Goal: Information Seeking & Learning: Check status

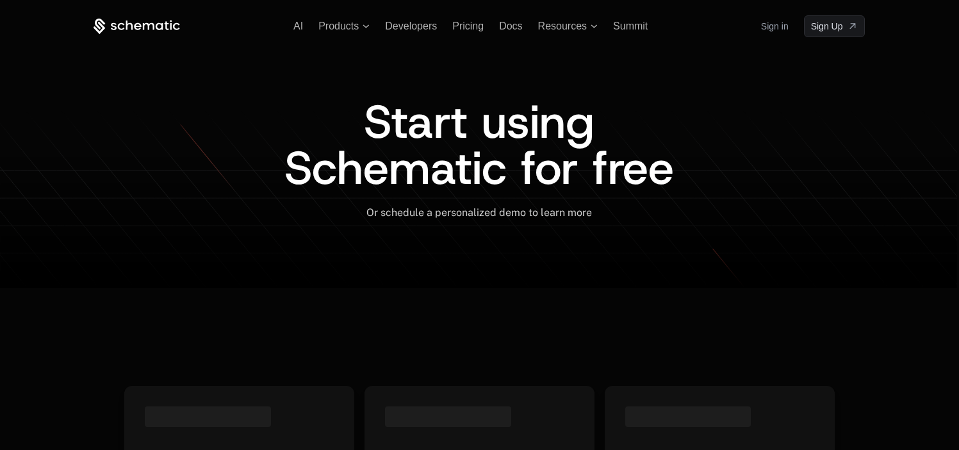
click at [775, 26] on link "Sign in" at bounding box center [775, 26] width 28 height 21
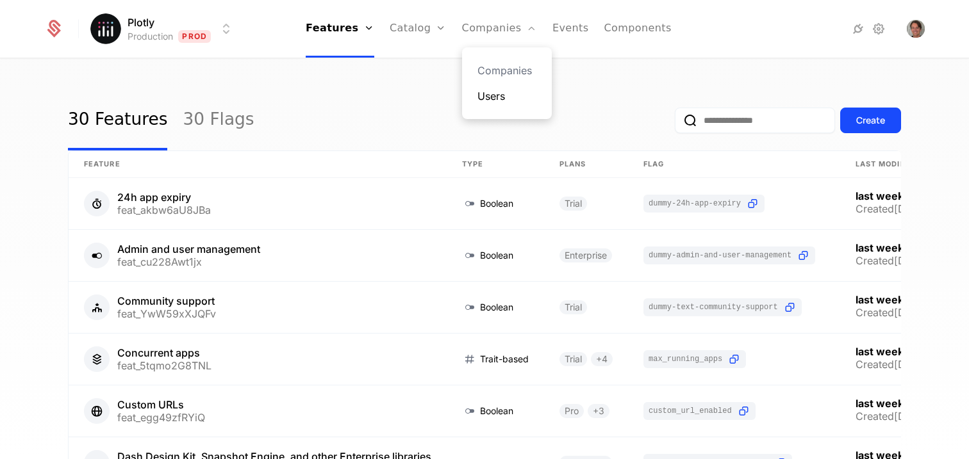
click at [493, 91] on link "Users" at bounding box center [506, 95] width 59 height 15
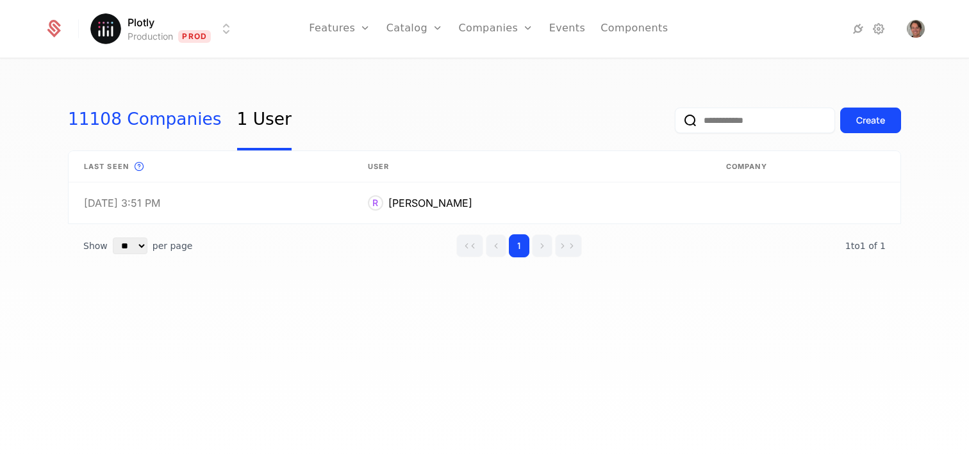
click at [145, 117] on link "11108 Companies" at bounding box center [145, 120] width 154 height 60
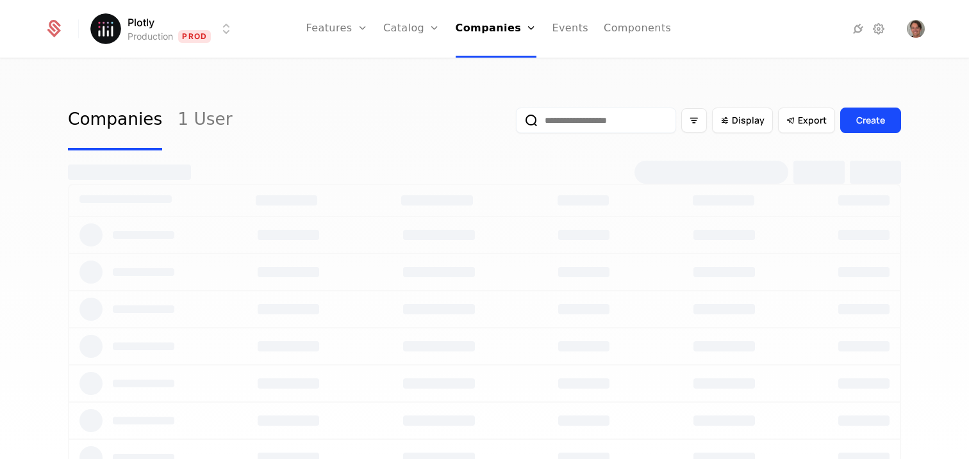
click at [614, 124] on input "email" at bounding box center [596, 121] width 160 height 26
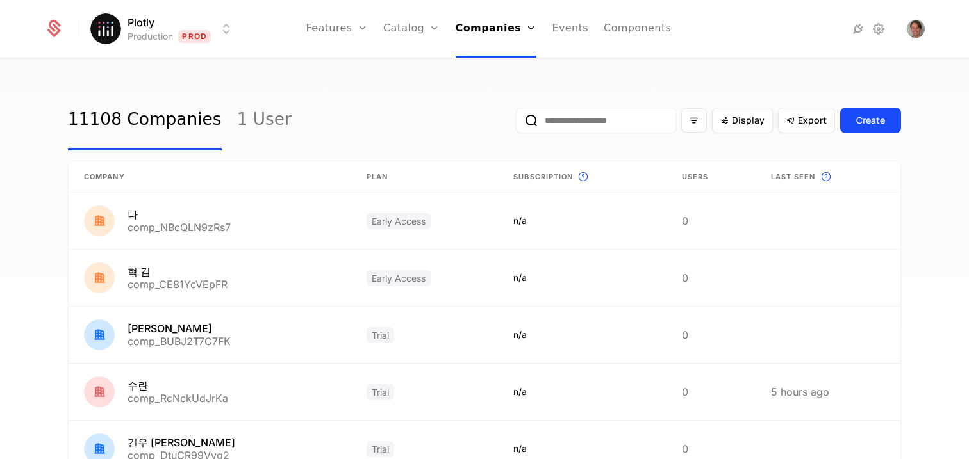
paste input "**********"
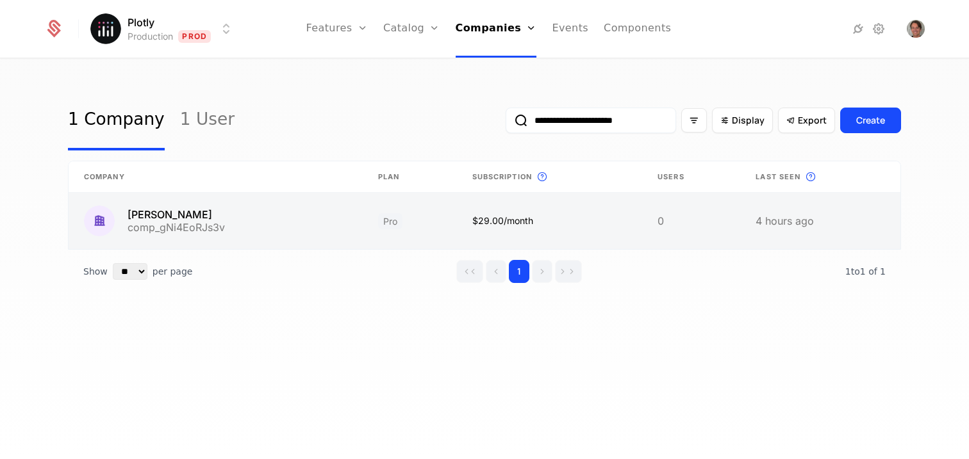
type input "**********"
click at [144, 214] on link at bounding box center [216, 221] width 294 height 56
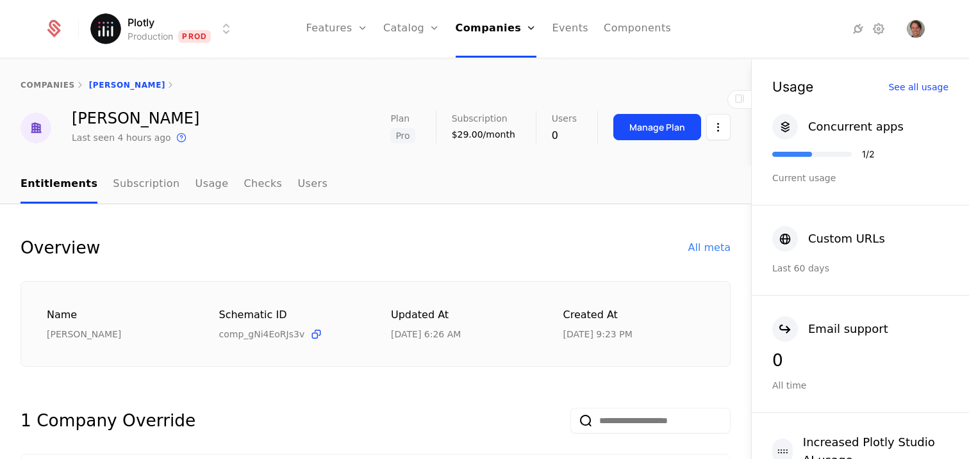
click at [179, 186] on ul "Entitlements Subscription Usage Checks Users" at bounding box center [174, 185] width 307 height 38
click at [197, 188] on link "Usage" at bounding box center [211, 185] width 33 height 38
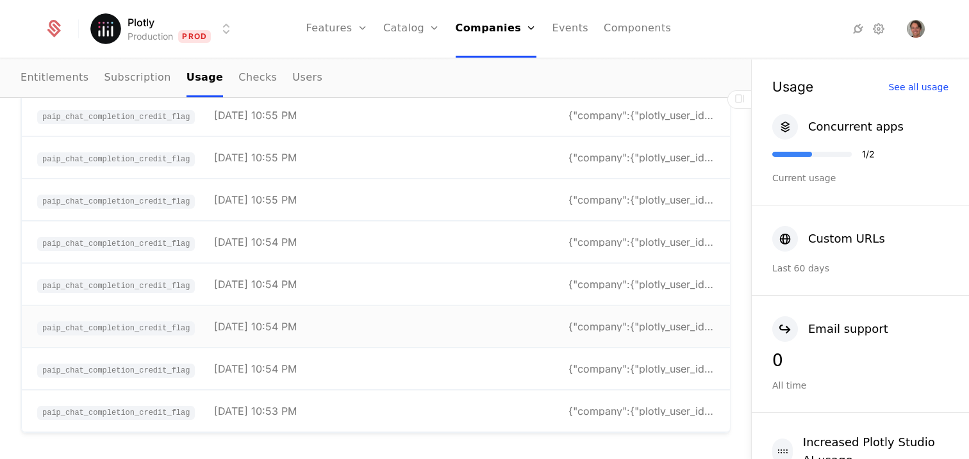
scroll to position [232, 0]
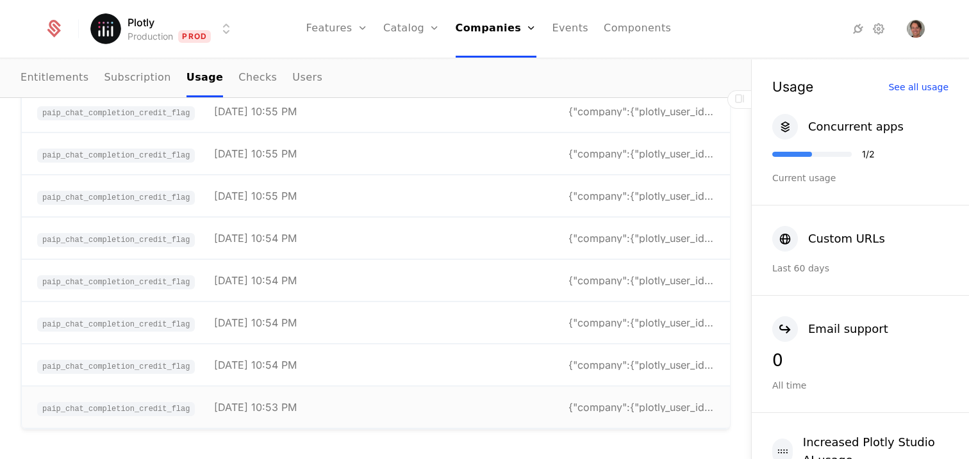
click at [233, 409] on div "[DATE] 10:53 PM" at bounding box center [255, 407] width 83 height 10
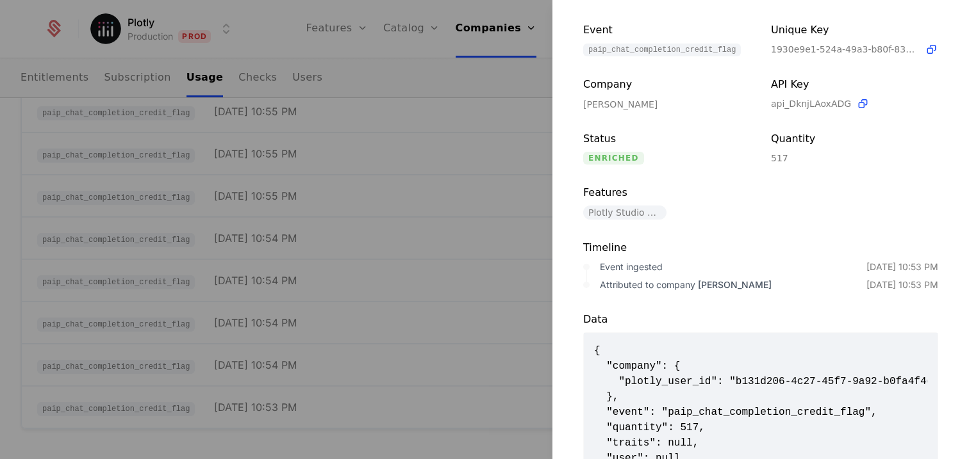
scroll to position [152, 0]
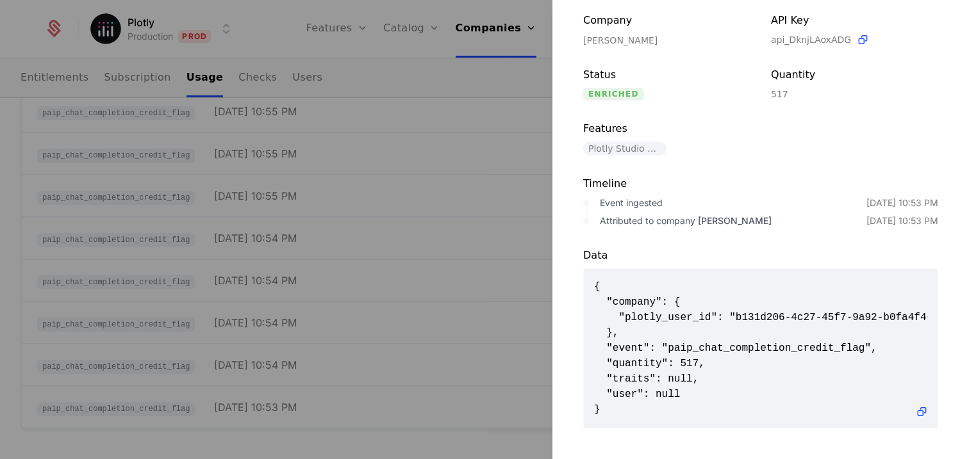
click at [416, 152] on div at bounding box center [484, 229] width 969 height 459
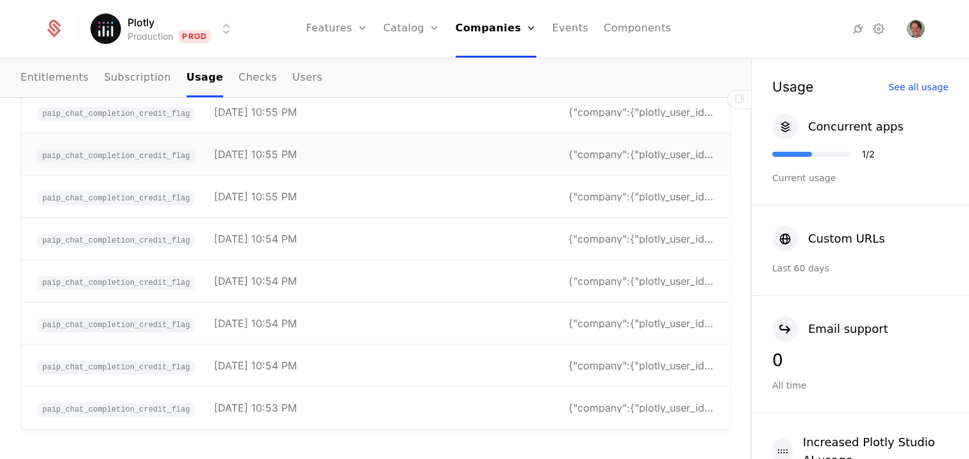
scroll to position [14612, 0]
click at [41, 70] on link "Entitlements" at bounding box center [55, 79] width 69 height 38
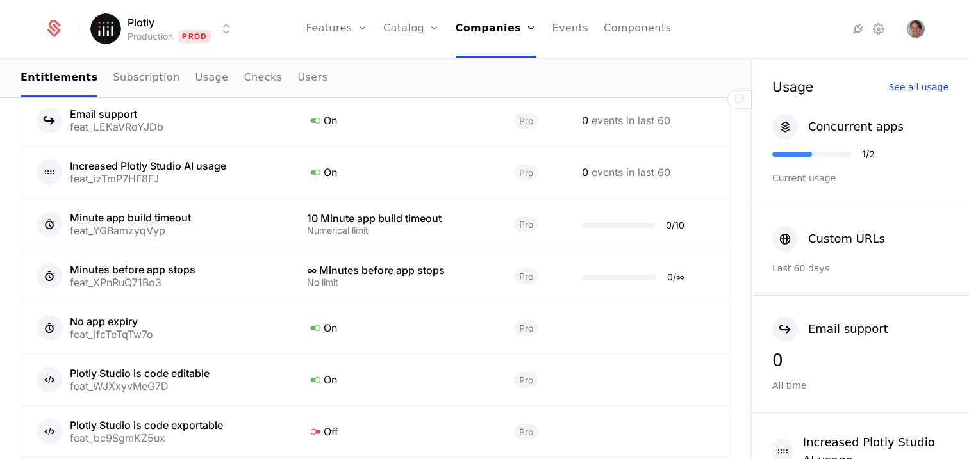
scroll to position [1159, 0]
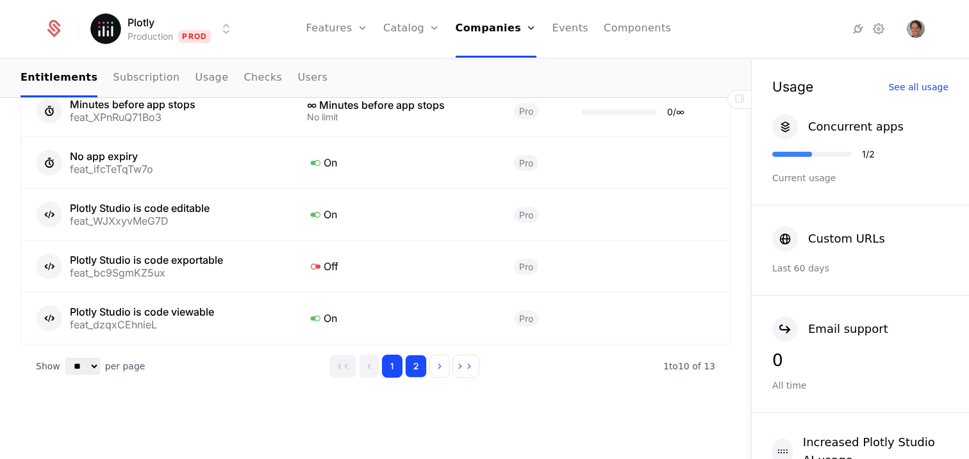
click at [420, 365] on button "2" at bounding box center [416, 366] width 22 height 23
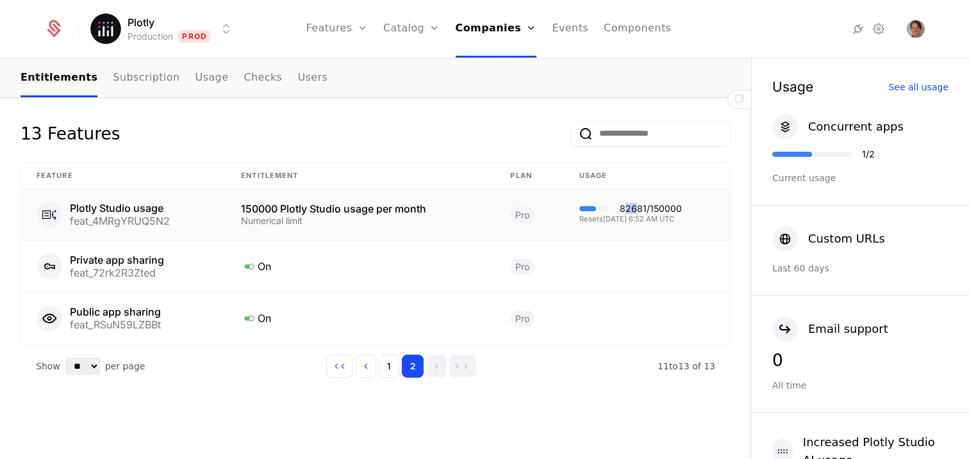
drag, startPoint x: 631, startPoint y: 208, endPoint x: 619, endPoint y: 208, distance: 12.2
click at [620, 208] on div "82681 / 150000" at bounding box center [651, 208] width 62 height 9
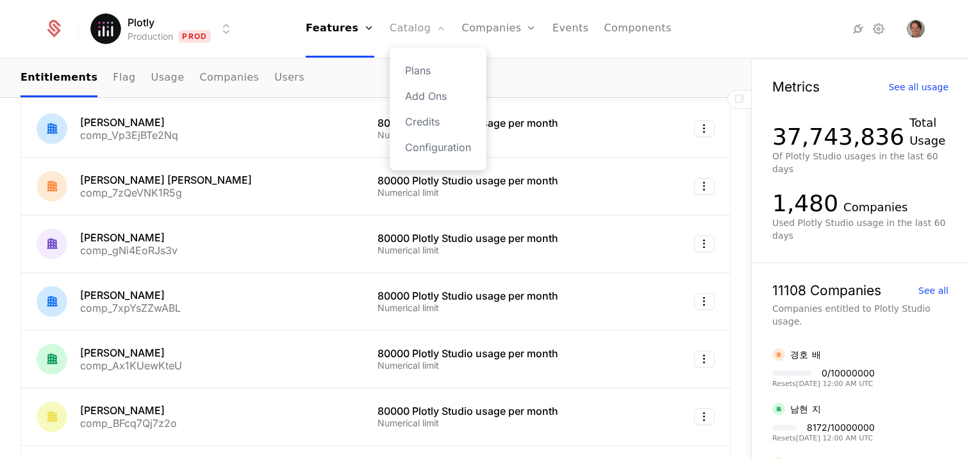
scroll to position [637, 0]
click at [105, 240] on div "[PERSON_NAME]" at bounding box center [128, 238] width 97 height 10
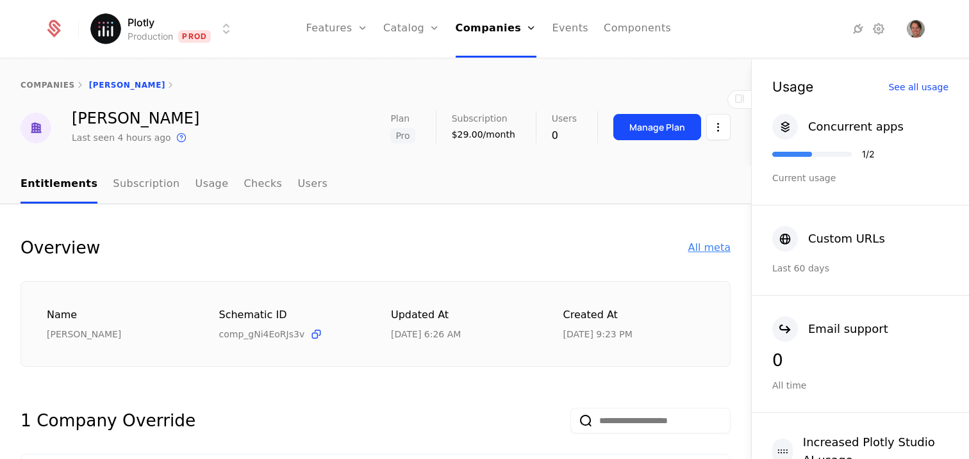
click at [707, 251] on div "All meta" at bounding box center [709, 247] width 42 height 15
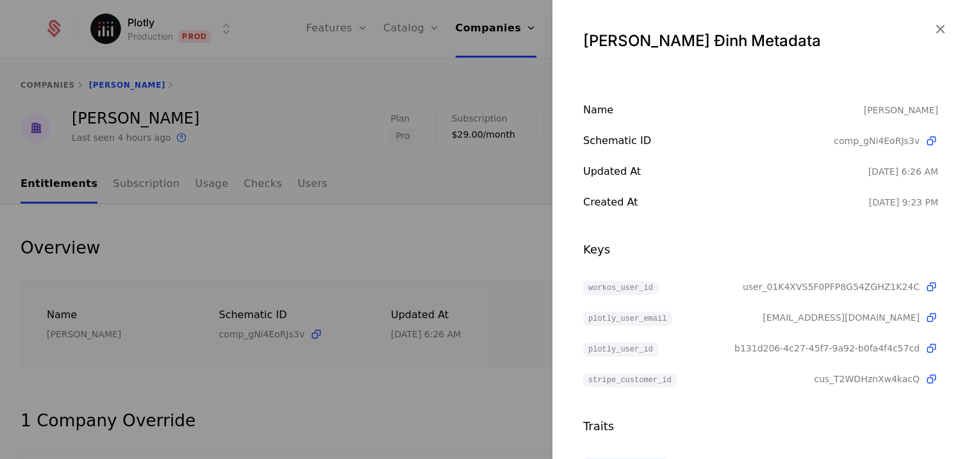
click at [479, 245] on div at bounding box center [484, 229] width 969 height 459
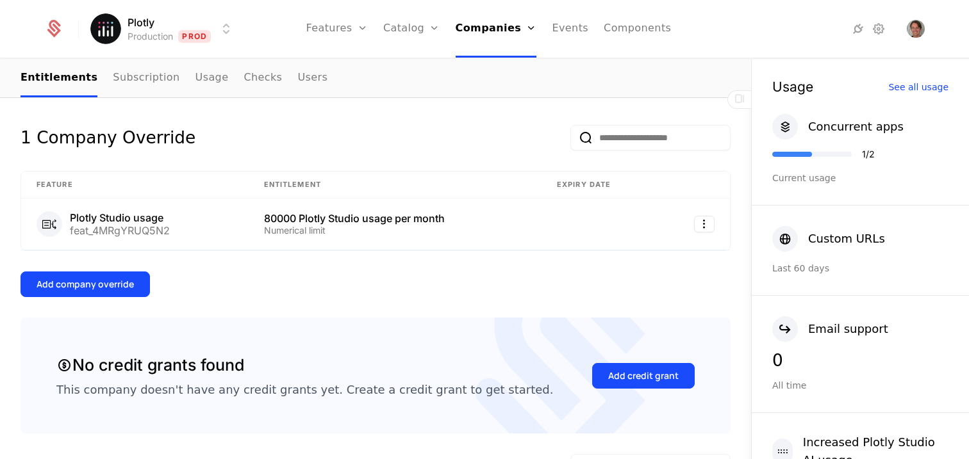
scroll to position [235, 0]
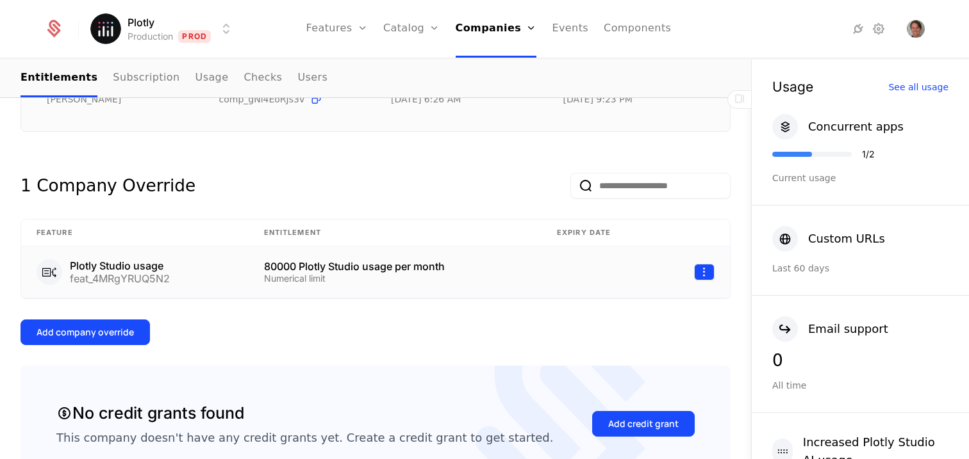
click at [693, 275] on html "Plotly Production Prod Features Features Flags Catalog Plans Add Ons Credits Co…" at bounding box center [484, 229] width 969 height 459
click at [436, 343] on html "Plotly Production Prod Features Features Flags Catalog Plans Add Ons Credits Co…" at bounding box center [484, 229] width 969 height 459
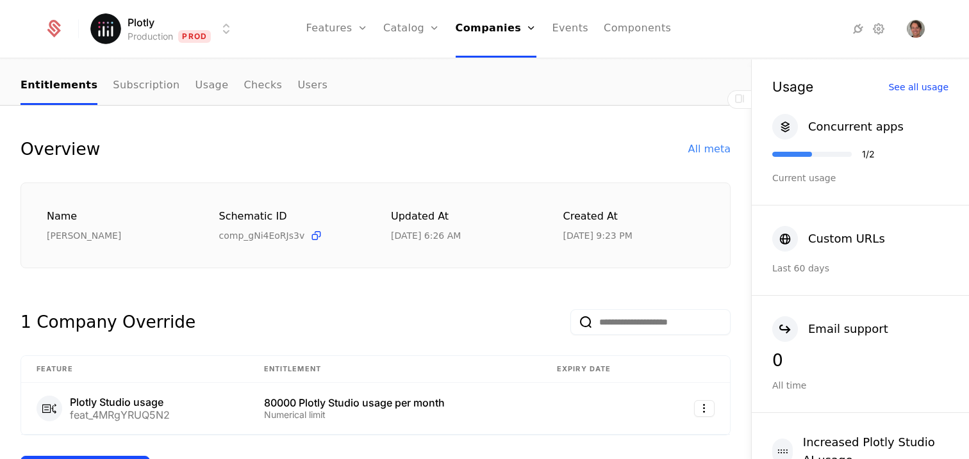
scroll to position [101, 0]
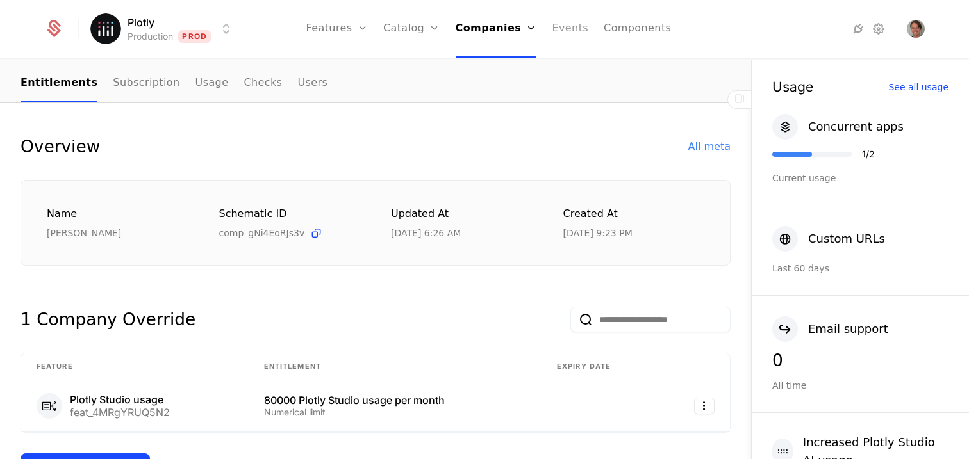
click at [563, 33] on link "Events" at bounding box center [570, 29] width 37 height 58
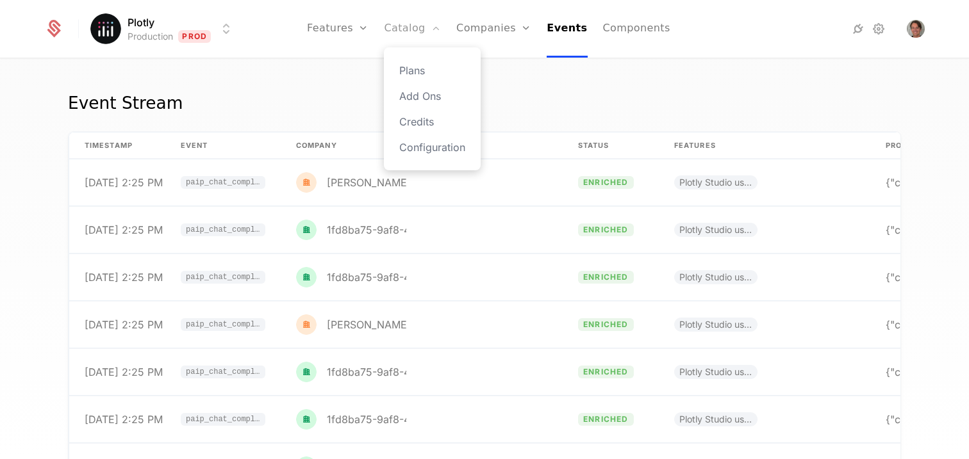
scroll to position [3, 0]
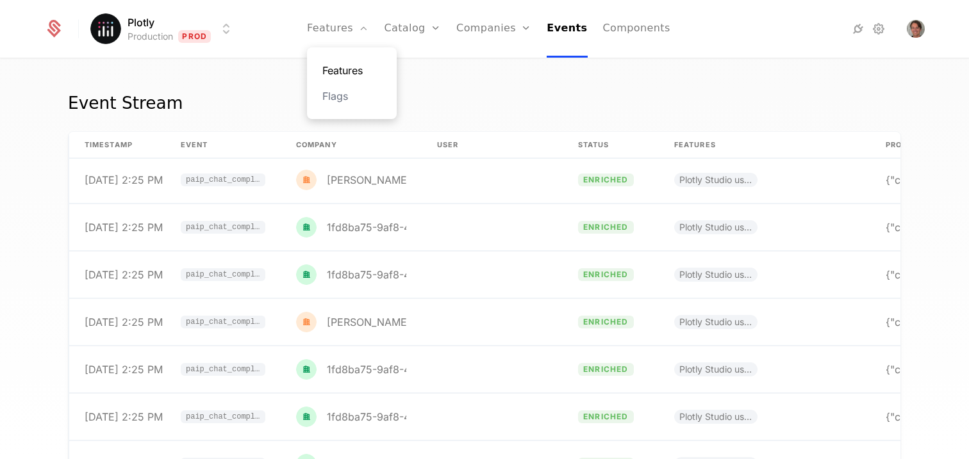
click at [365, 69] on link "Features" at bounding box center [351, 70] width 59 height 15
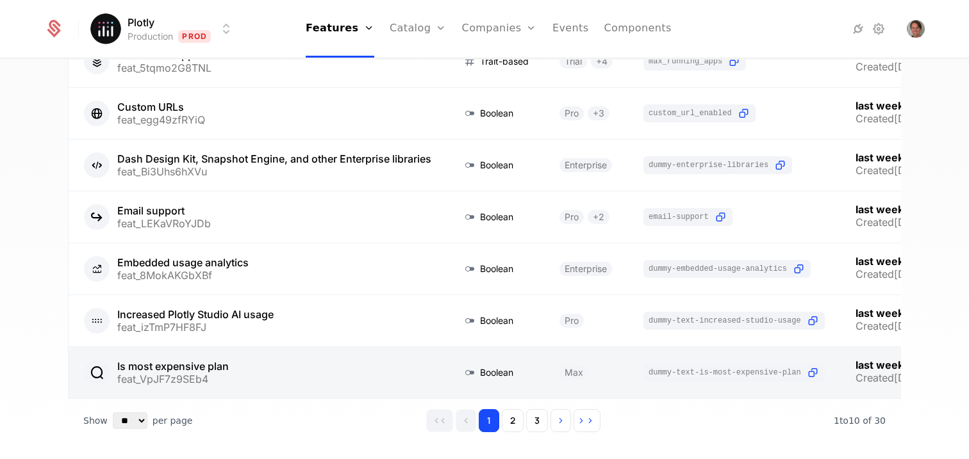
scroll to position [336, 0]
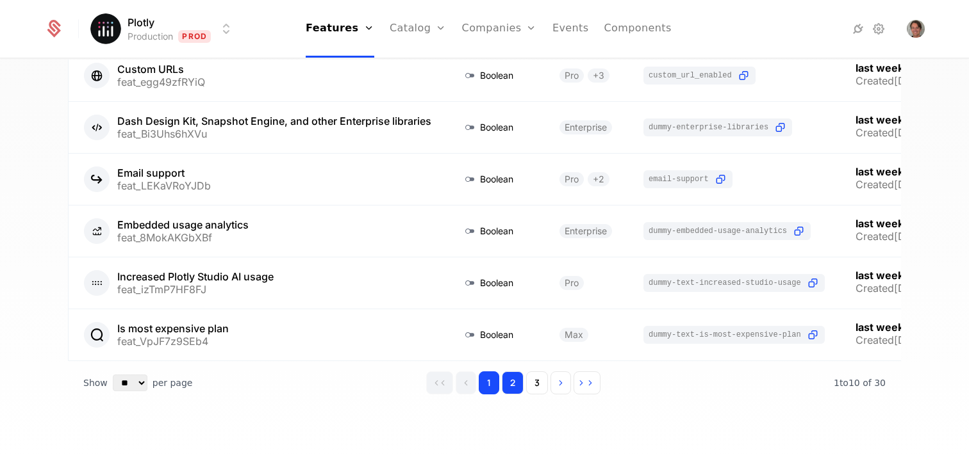
click at [514, 395] on button "2" at bounding box center [513, 383] width 22 height 23
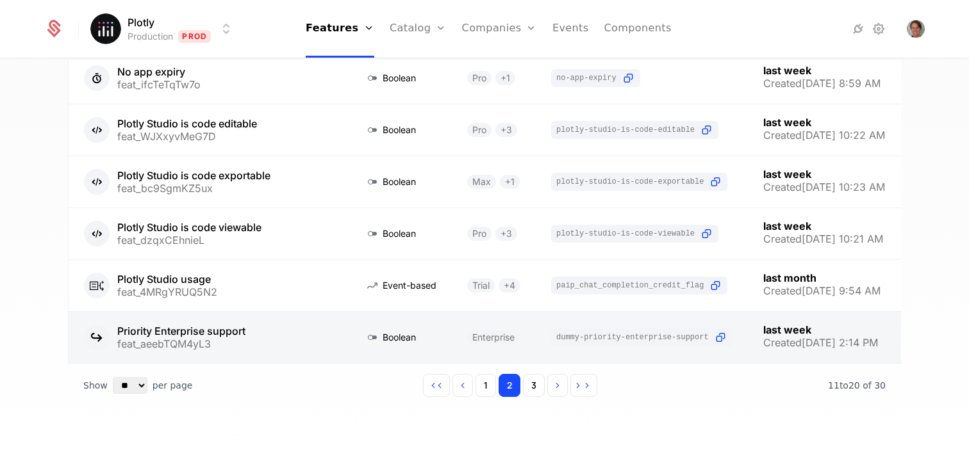
scroll to position [331, 0]
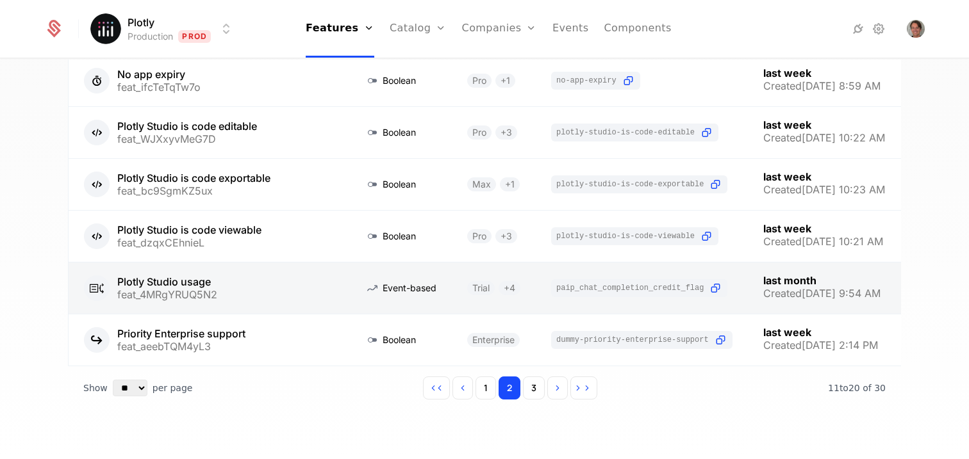
click at [162, 282] on link at bounding box center [209, 288] width 281 height 51
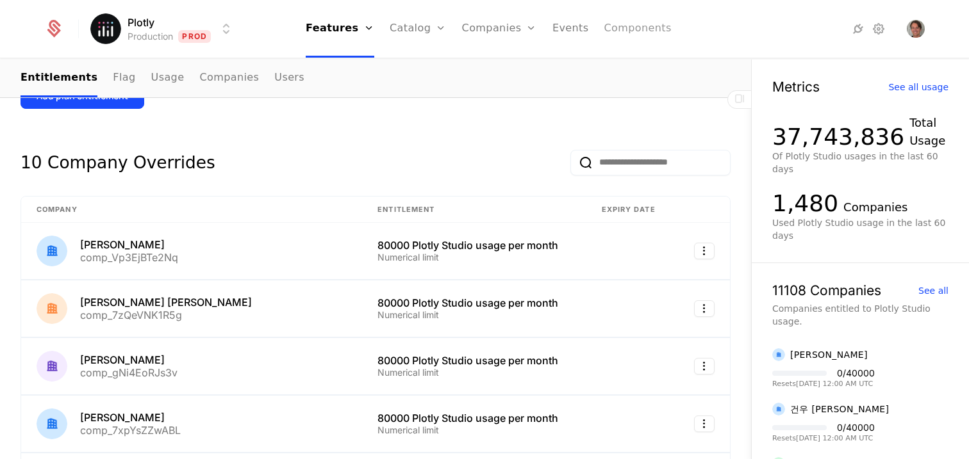
scroll to position [542, 0]
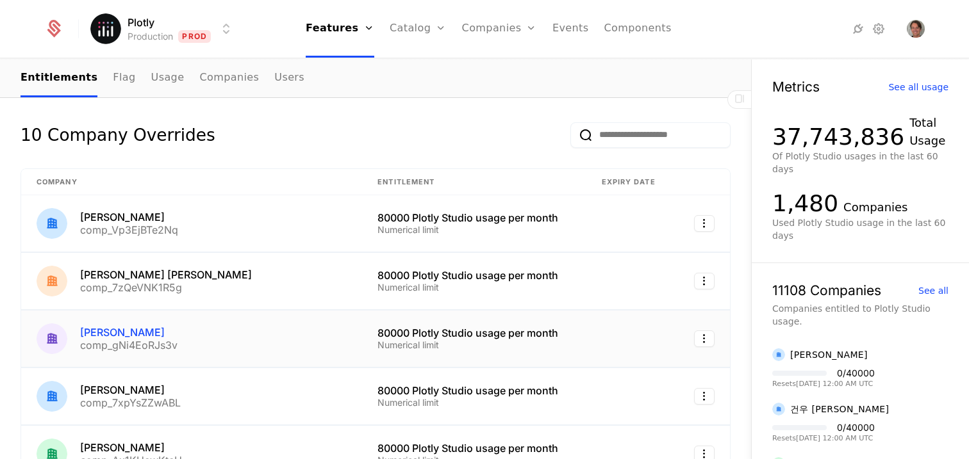
click at [111, 332] on div "[PERSON_NAME]" at bounding box center [128, 332] width 97 height 10
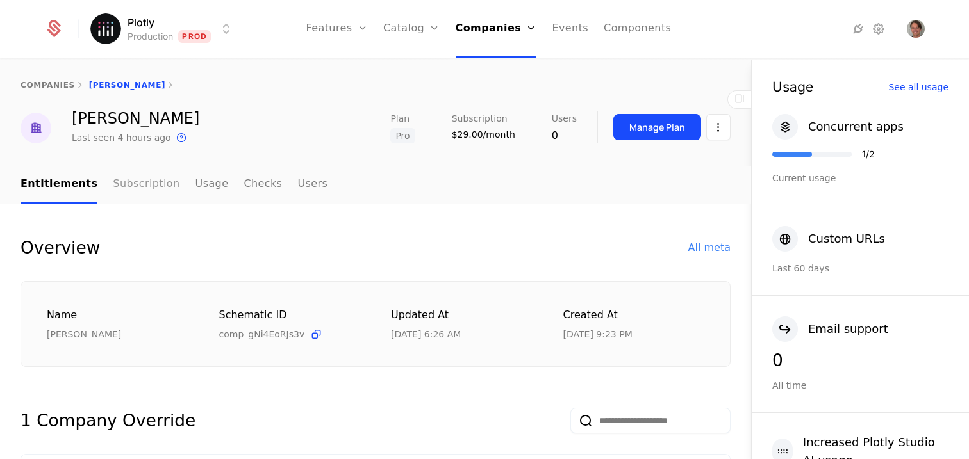
click at [144, 194] on link "Subscription" at bounding box center [146, 185] width 67 height 38
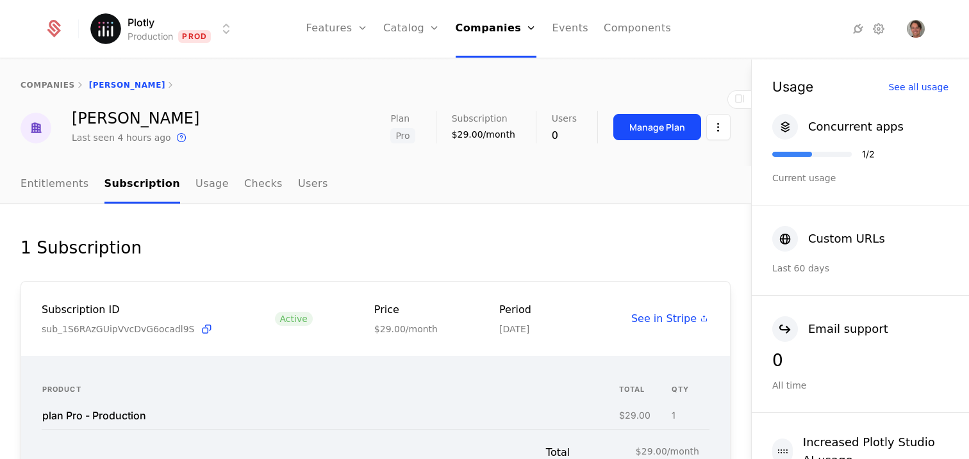
click at [214, 185] on ul "Entitlements Subscription Usage Checks Users" at bounding box center [175, 185] width 308 height 38
click at [210, 186] on link "Usage" at bounding box center [211, 185] width 33 height 38
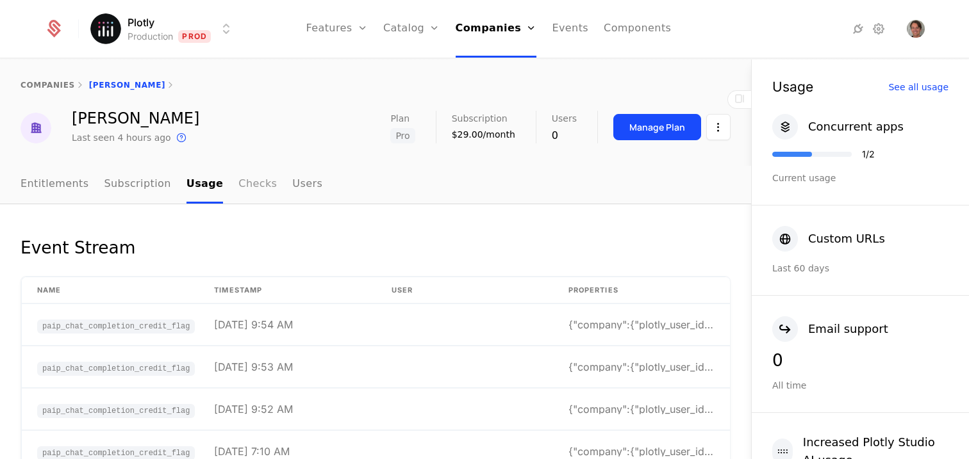
click at [243, 189] on link "Checks" at bounding box center [257, 185] width 38 height 38
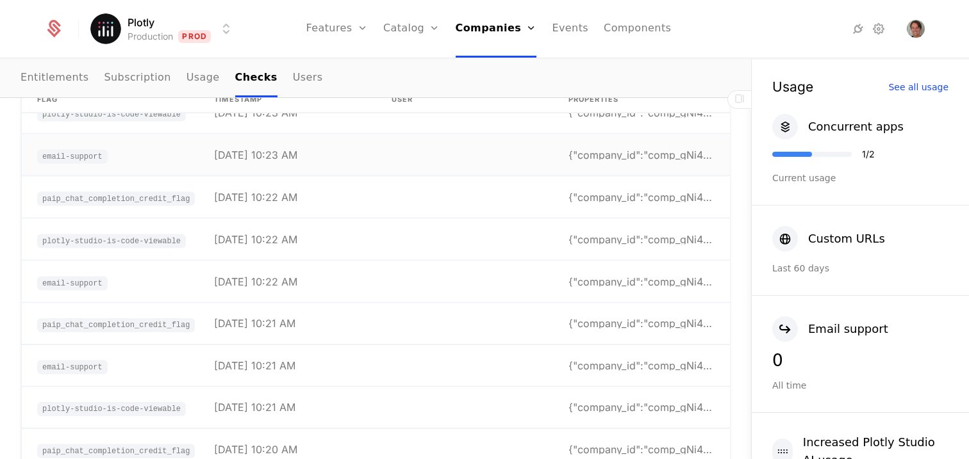
scroll to position [30510, 0]
click at [298, 68] on link "Users" at bounding box center [308, 79] width 30 height 38
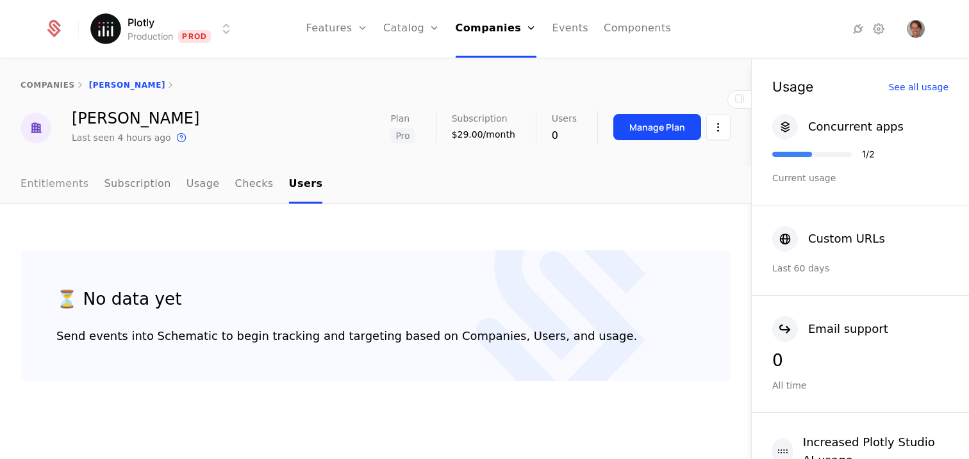
click at [78, 183] on link "Entitlements" at bounding box center [55, 185] width 69 height 38
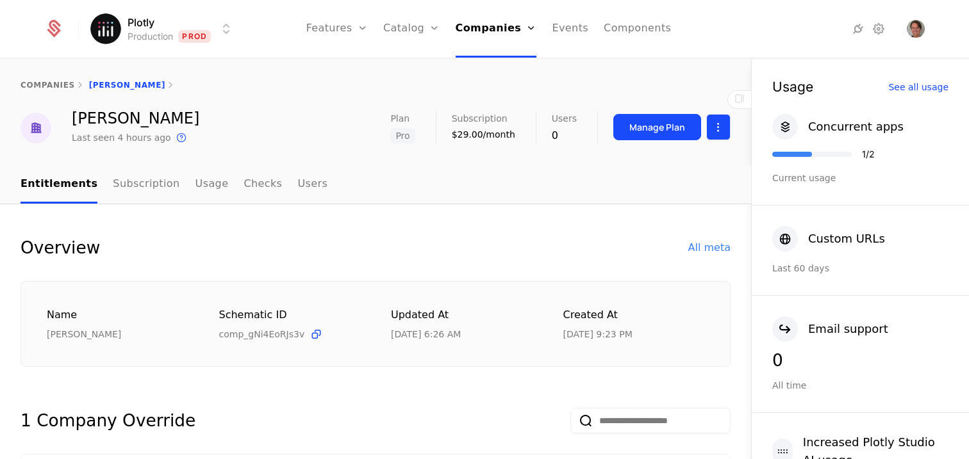
click at [707, 127] on html "Plotly Production Prod Features Features Flags Catalog Plans Add Ons Credits Co…" at bounding box center [484, 229] width 969 height 459
click at [516, 164] on html "Plotly Production Prod Features Features Flags Catalog Plans Add Ons Credits Co…" at bounding box center [484, 229] width 969 height 459
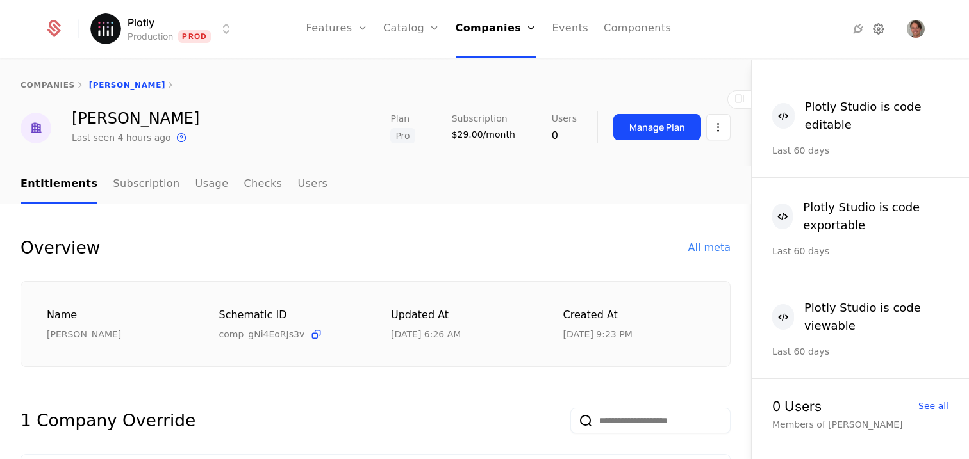
click at [882, 33] on icon at bounding box center [878, 28] width 15 height 15
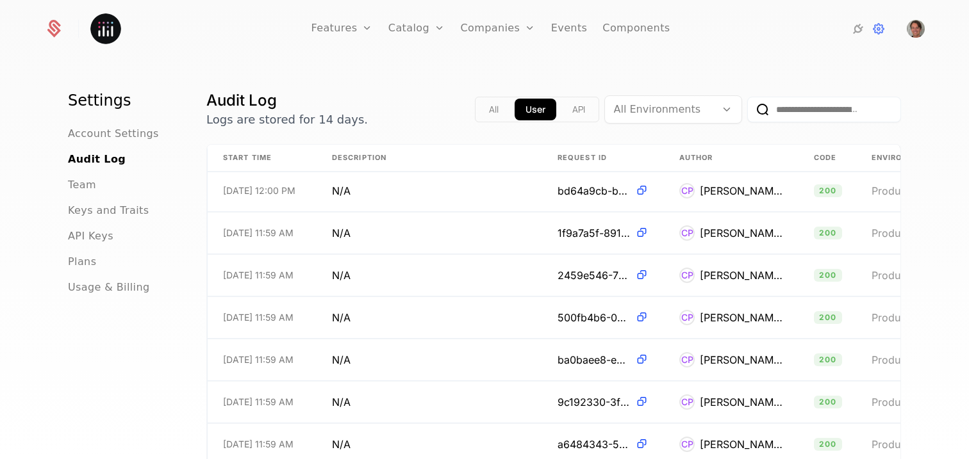
scroll to position [6839, 0]
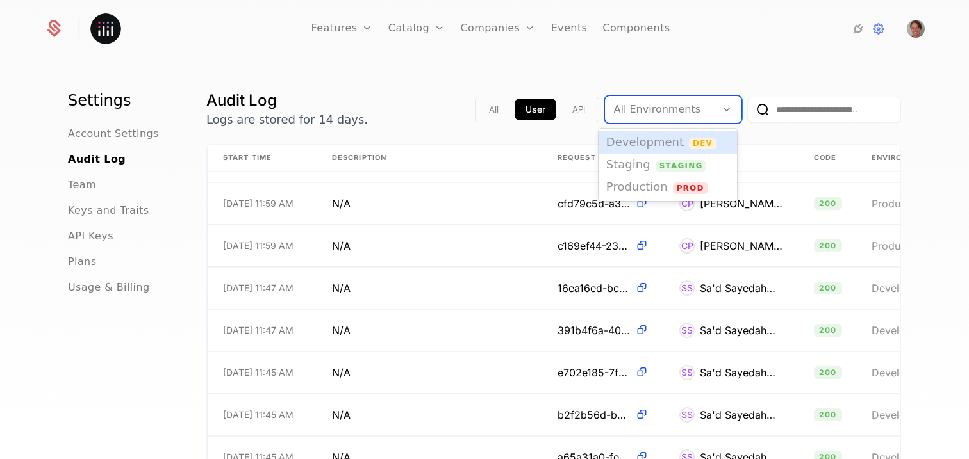
click at [661, 117] on div at bounding box center [660, 110] width 93 height 18
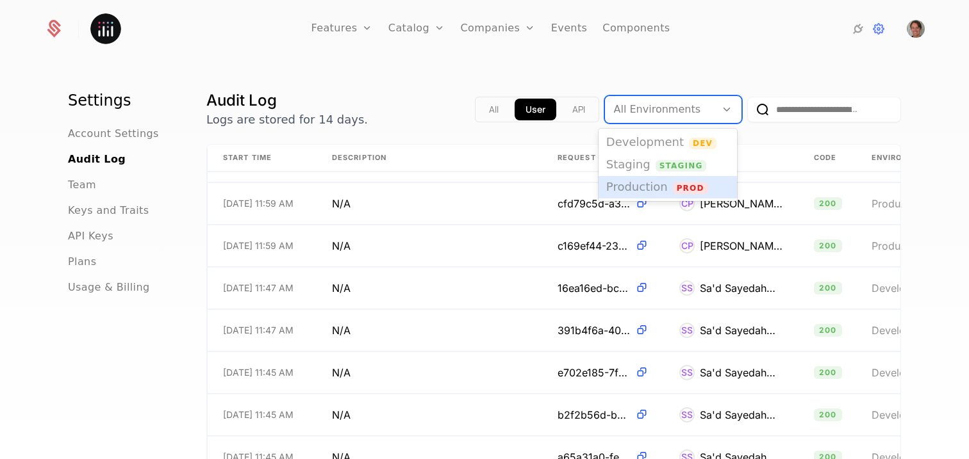
click at [649, 189] on span "Production" at bounding box center [637, 186] width 62 height 13
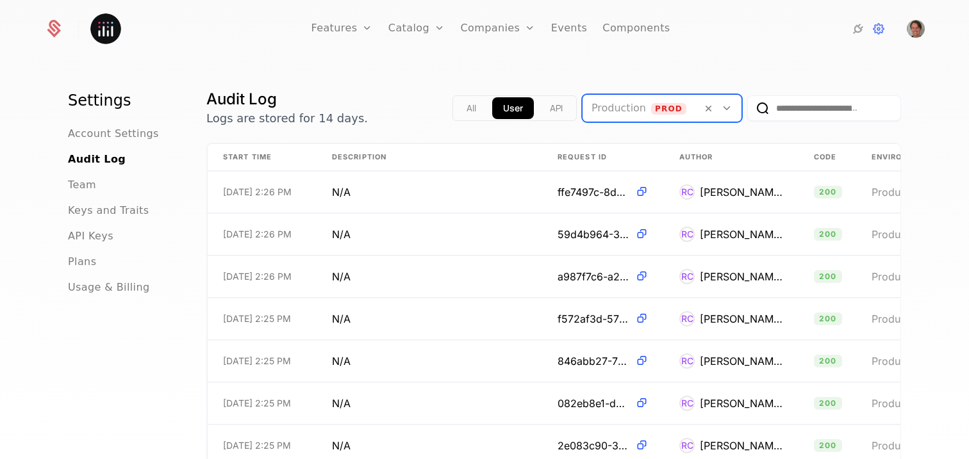
scroll to position [3, 0]
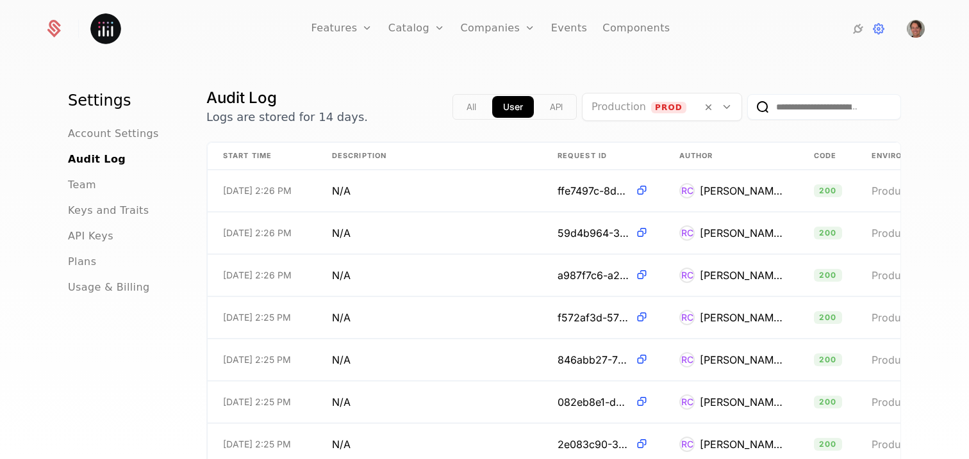
click at [832, 108] on input "email" at bounding box center [824, 107] width 154 height 26
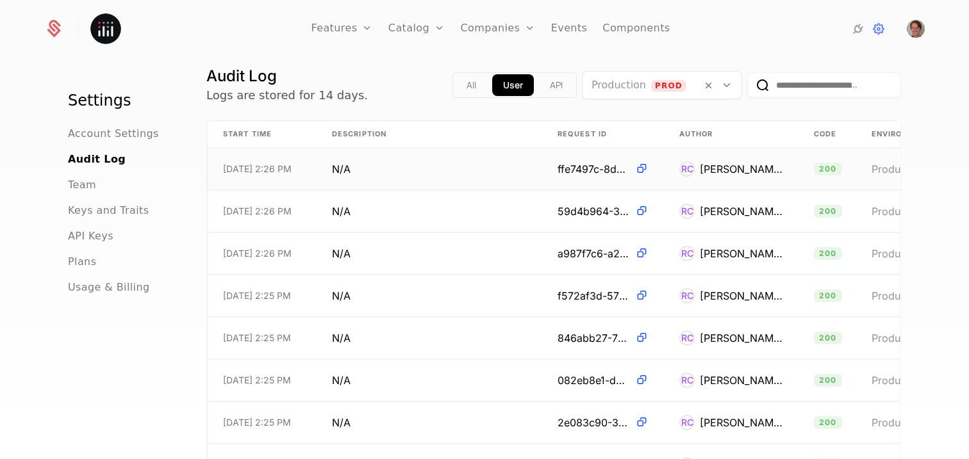
scroll to position [0, 0]
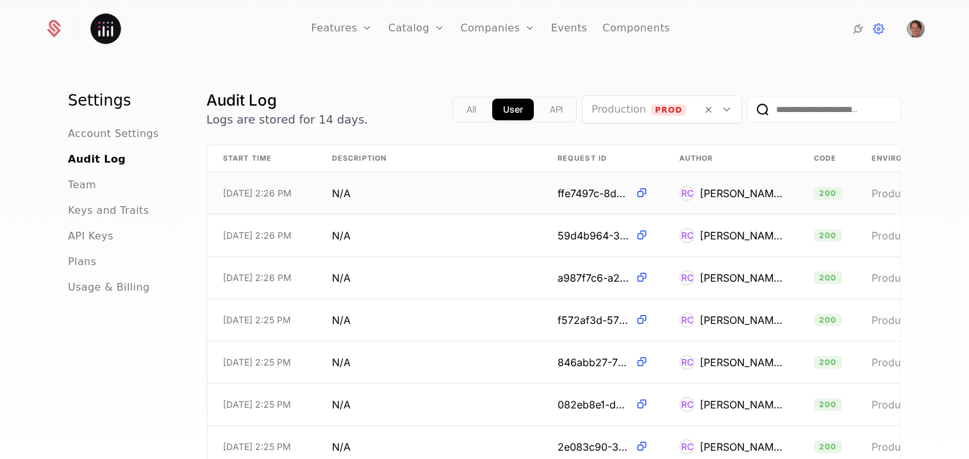
paste input "**********"
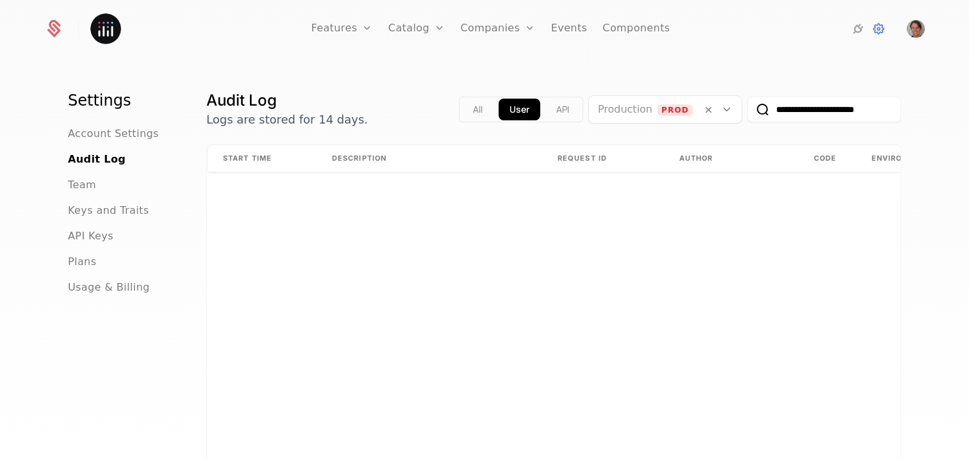
click at [835, 108] on input "**********" at bounding box center [824, 110] width 154 height 26
click at [747, 112] on button "submit" at bounding box center [747, 112] width 0 height 0
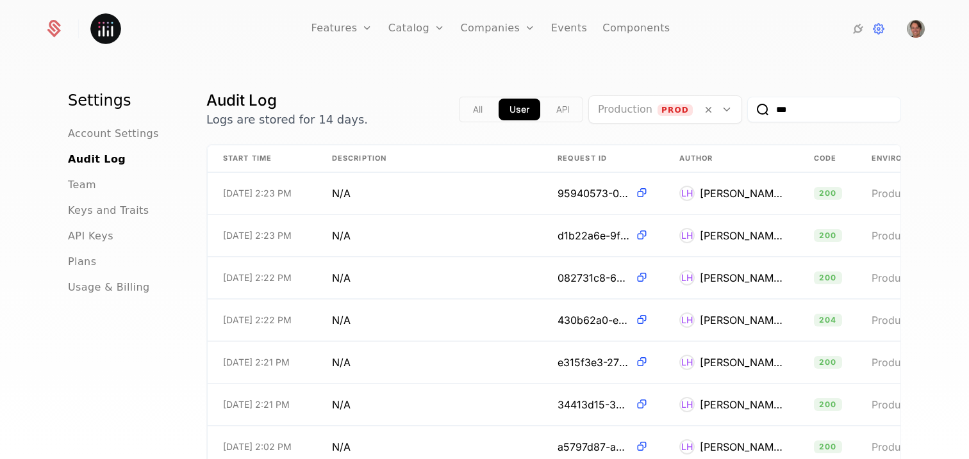
click at [747, 112] on button "submit" at bounding box center [747, 112] width 0 height 0
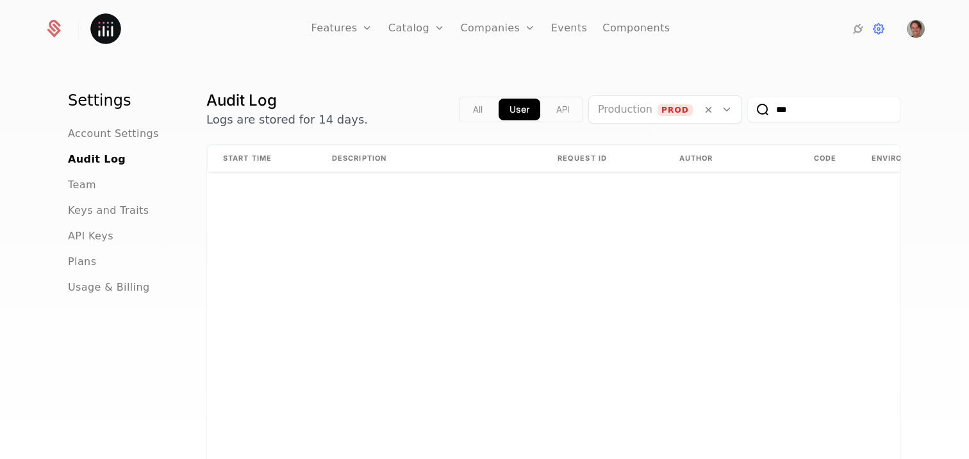
drag, startPoint x: 804, startPoint y: 116, endPoint x: 758, endPoint y: 111, distance: 46.3
click at [759, 111] on div "***" at bounding box center [824, 110] width 154 height 26
type input "*"
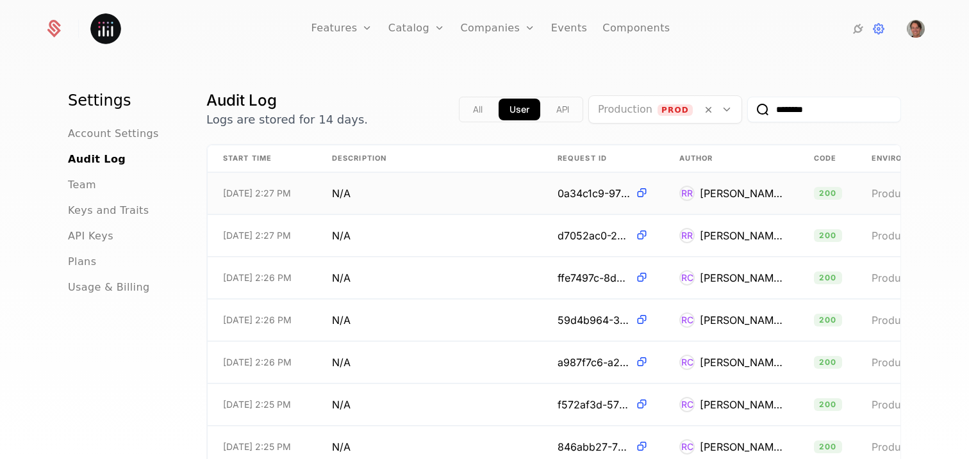
type input "********"
click at [747, 112] on button "submit" at bounding box center [747, 112] width 0 height 0
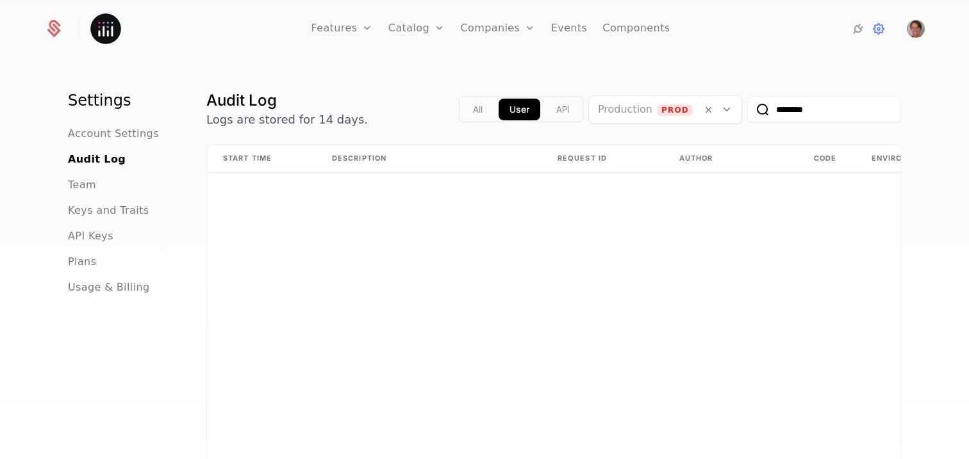
click at [794, 111] on input "********" at bounding box center [824, 110] width 154 height 26
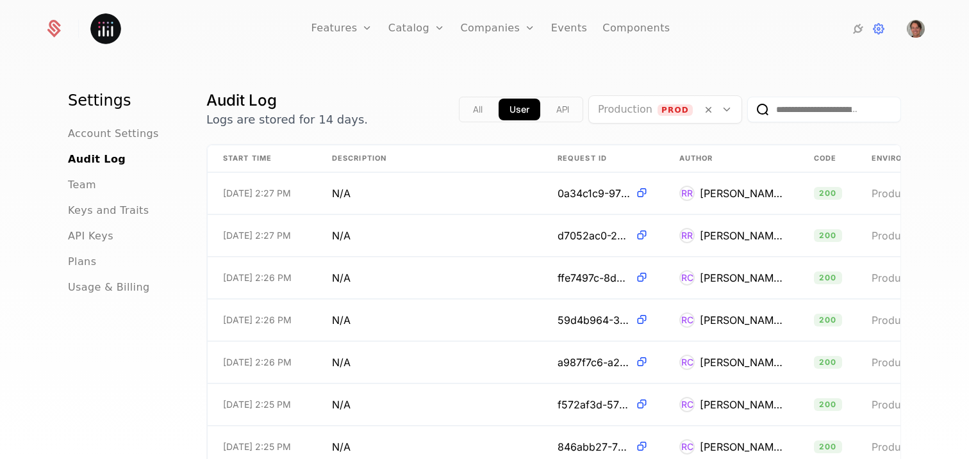
click at [891, 126] on div "All User API Production Prod" at bounding box center [680, 109] width 442 height 38
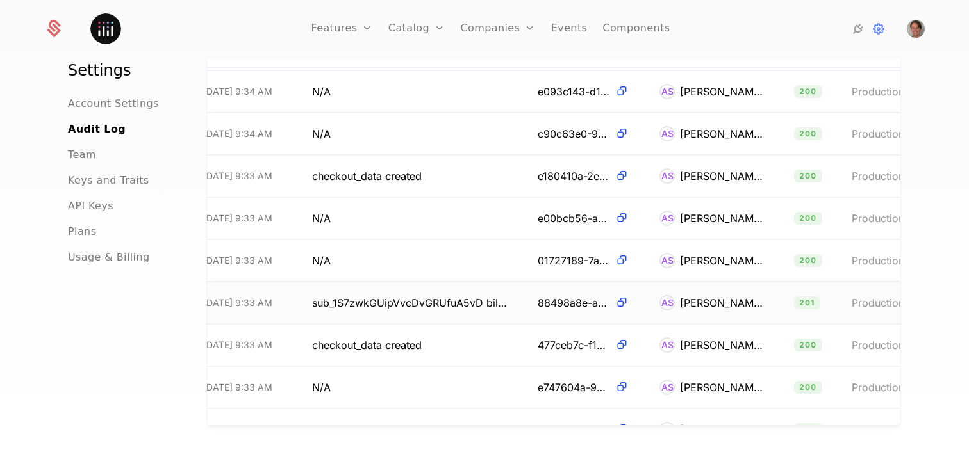
scroll to position [6214, 0]
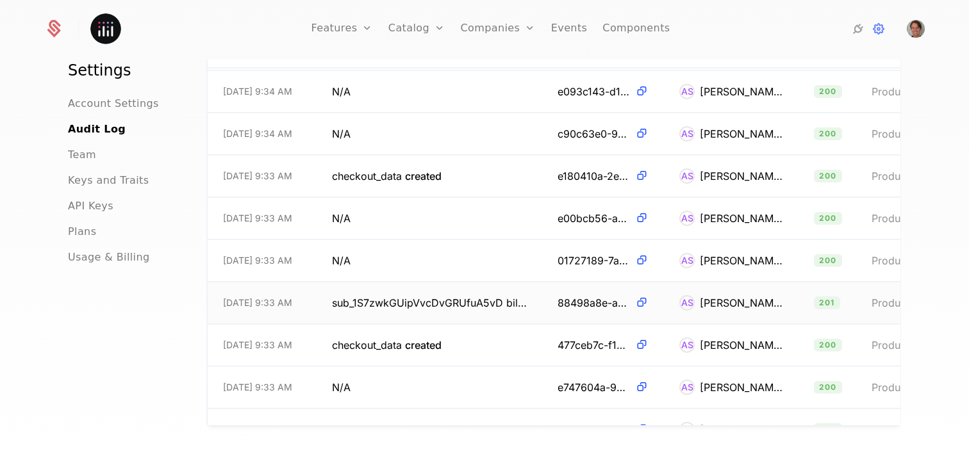
click at [448, 300] on span "sub_1S7zwkGUipVvcDvGRUfuA5vD billing_subscription created" at bounding box center [429, 302] width 195 height 15
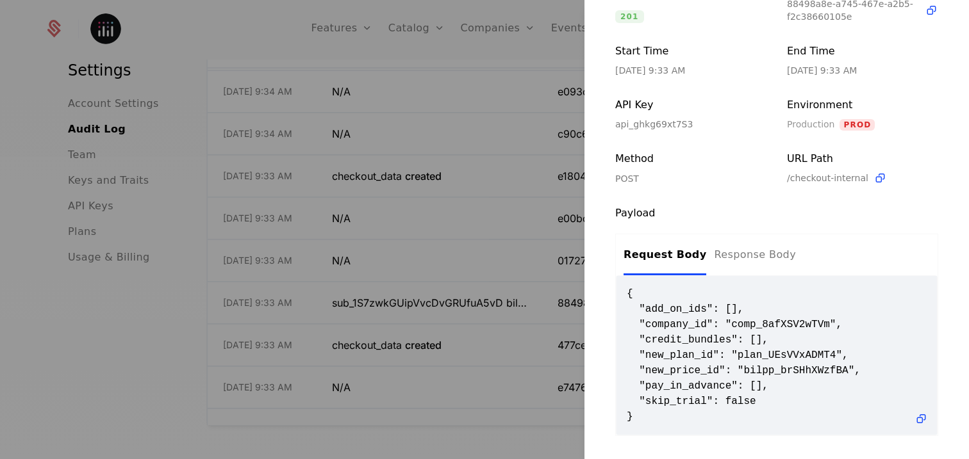
scroll to position [231, 0]
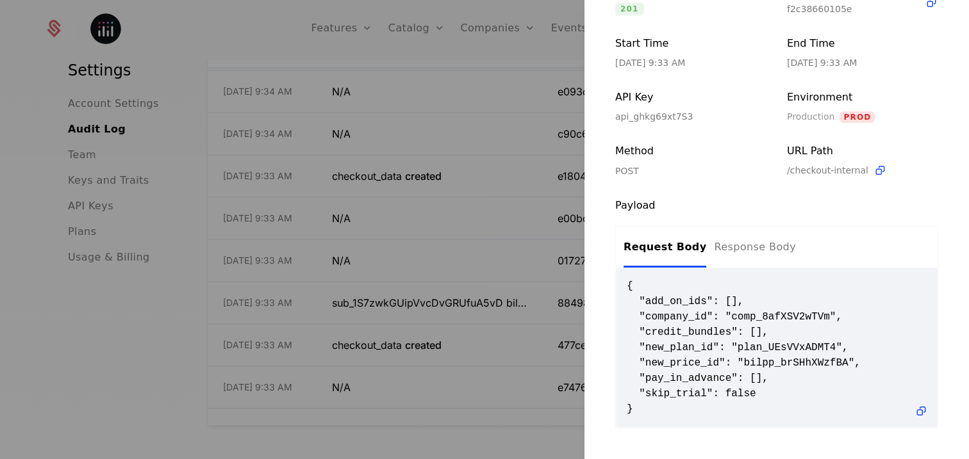
click at [803, 315] on span "{ "add_on_ids": [], "company_id": "comp_8afXSV2wTVm", "credit_bundles": [], "ne…" at bounding box center [777, 348] width 300 height 138
copy span "comp_8afXSV2wTVm"
click at [464, 177] on div at bounding box center [484, 229] width 969 height 459
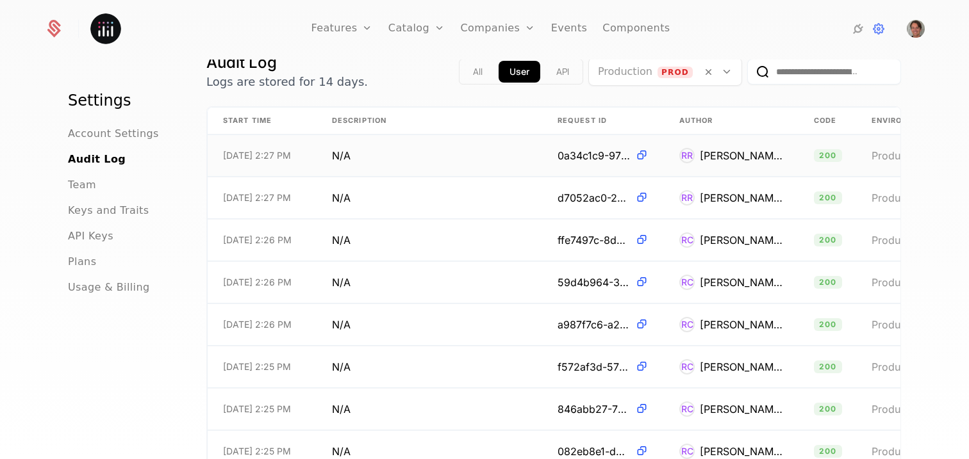
scroll to position [0, 0]
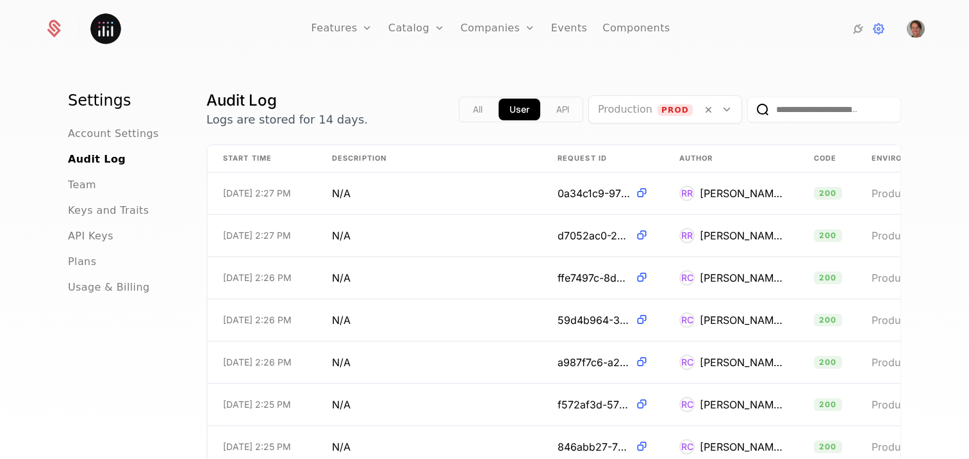
click at [831, 113] on input "email" at bounding box center [824, 110] width 154 height 26
paste input "**********"
click at [794, 115] on input "**********" at bounding box center [824, 110] width 154 height 26
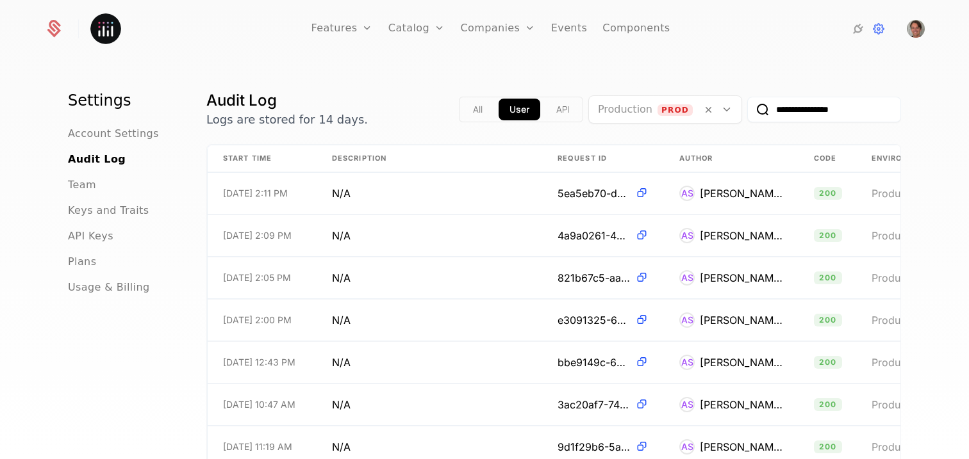
paste input "email"
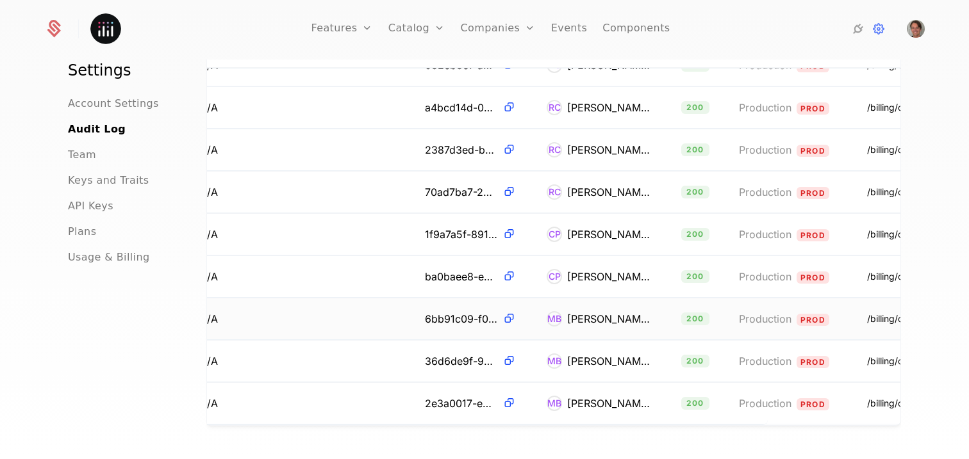
scroll to position [160, 286]
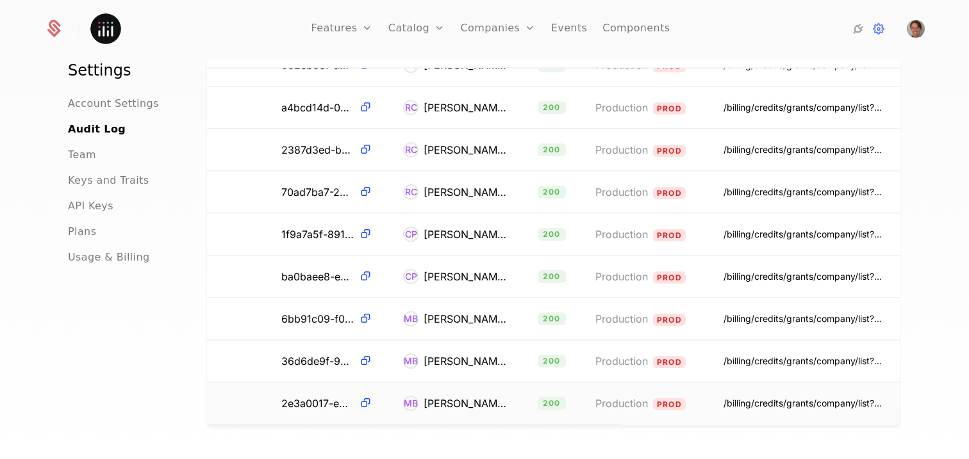
type input "**********"
click at [423, 396] on div "[PERSON_NAME]" at bounding box center [464, 403] width 83 height 15
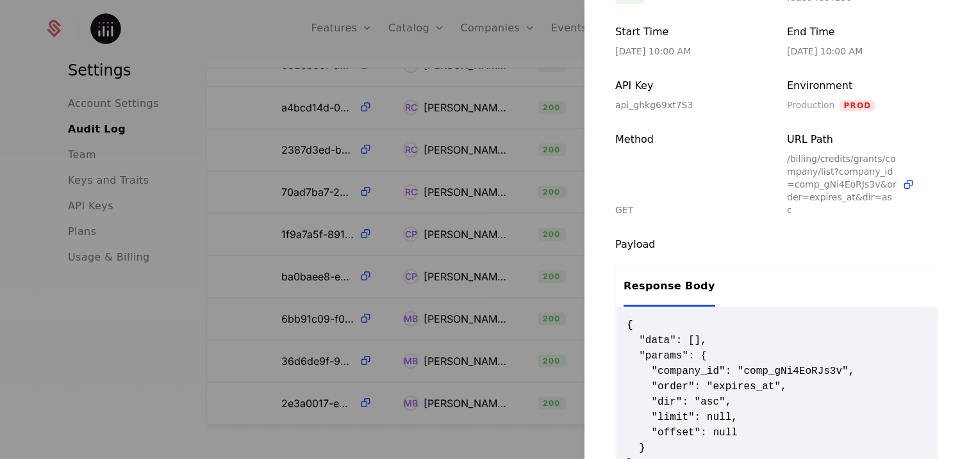
scroll to position [284, 0]
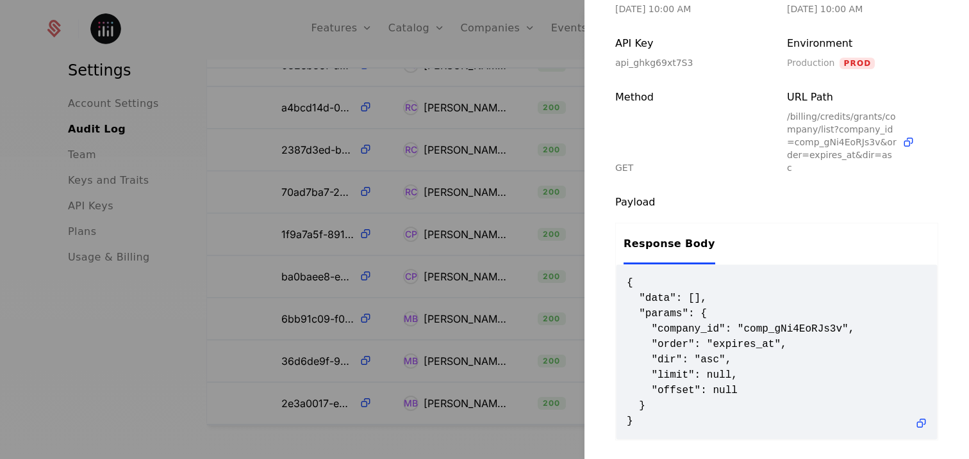
click at [484, 388] on div at bounding box center [484, 229] width 969 height 459
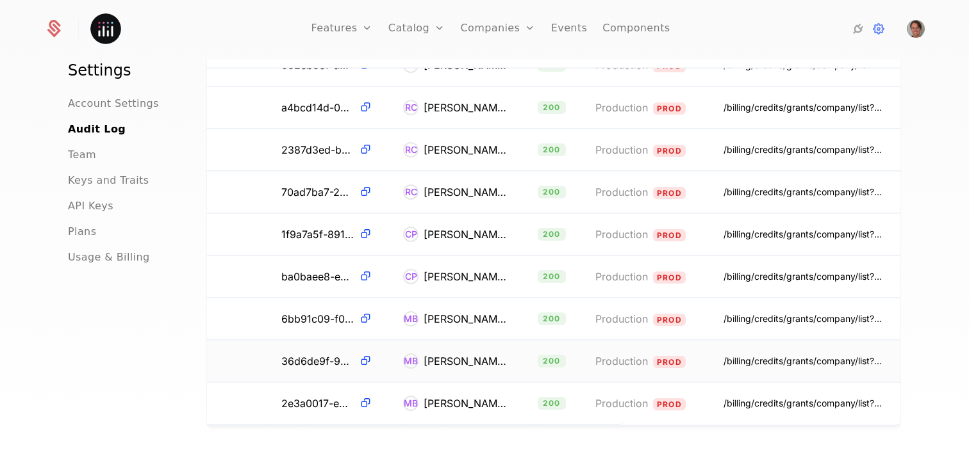
click at [477, 359] on div "[PERSON_NAME]" at bounding box center [464, 361] width 83 height 15
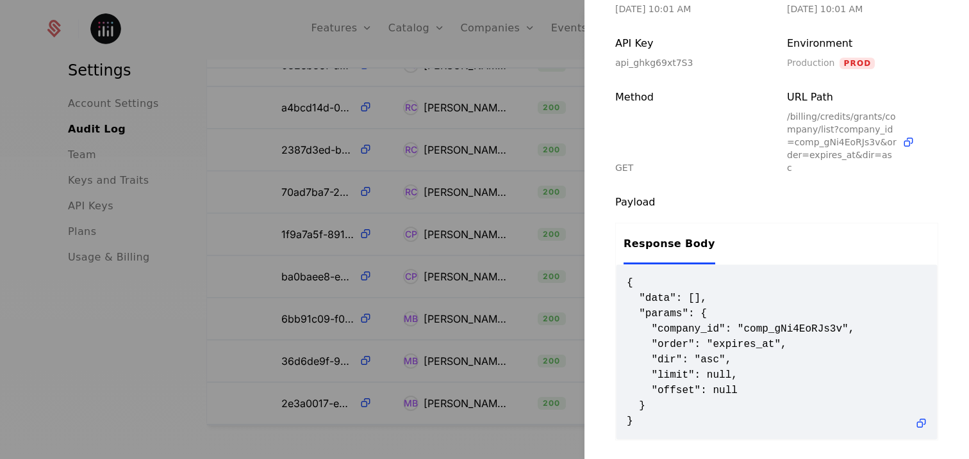
click at [515, 368] on div at bounding box center [484, 229] width 969 height 459
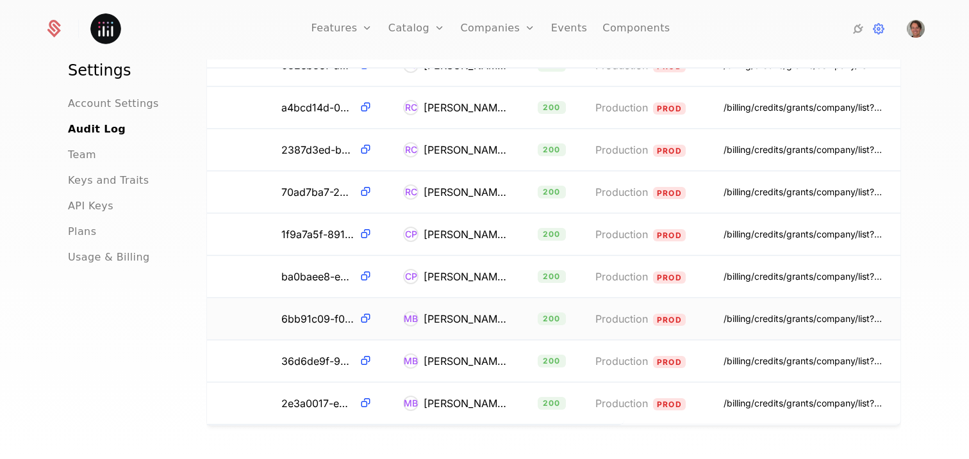
click at [464, 322] on td "MB [PERSON_NAME]" at bounding box center [455, 320] width 135 height 42
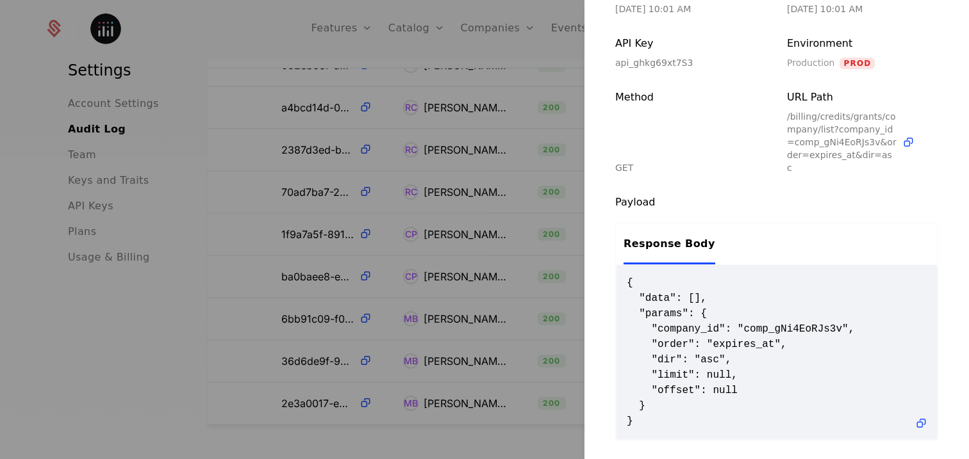
click at [472, 319] on div at bounding box center [484, 229] width 969 height 459
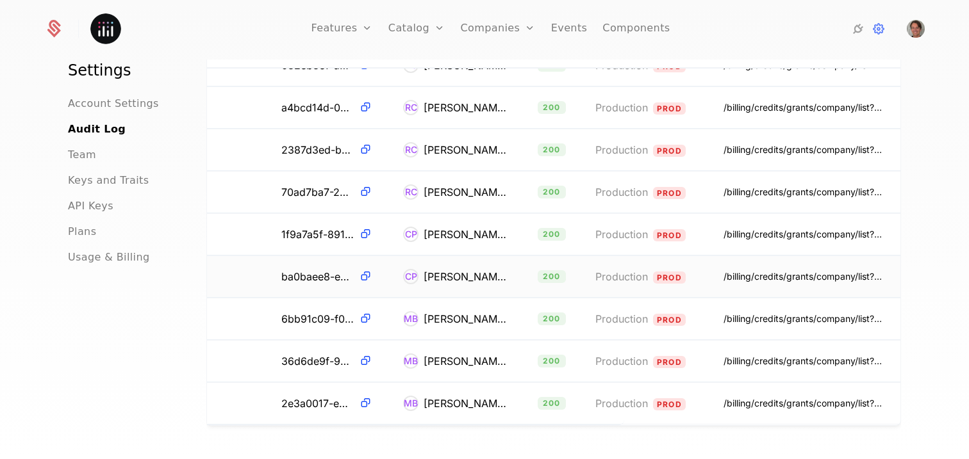
scroll to position [160, 283]
click at [475, 279] on td "CP [PERSON_NAME]" at bounding box center [455, 277] width 135 height 42
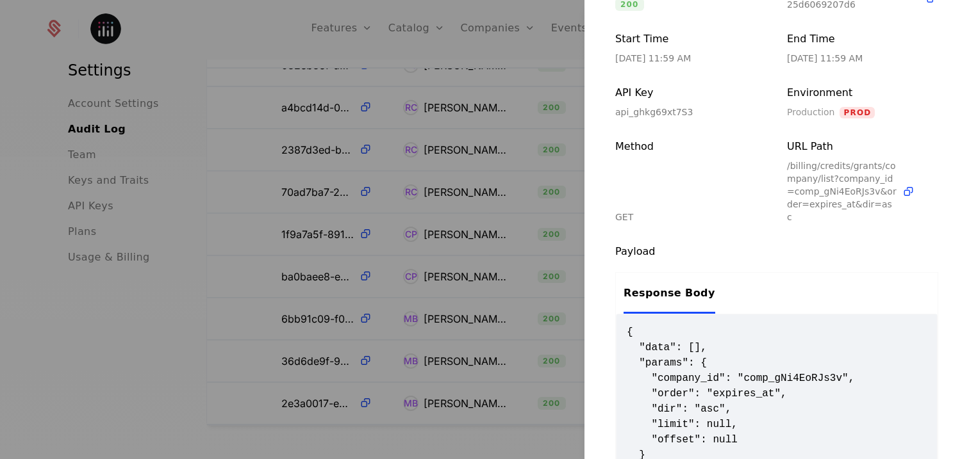
scroll to position [236, 0]
click at [495, 281] on div at bounding box center [484, 229] width 969 height 459
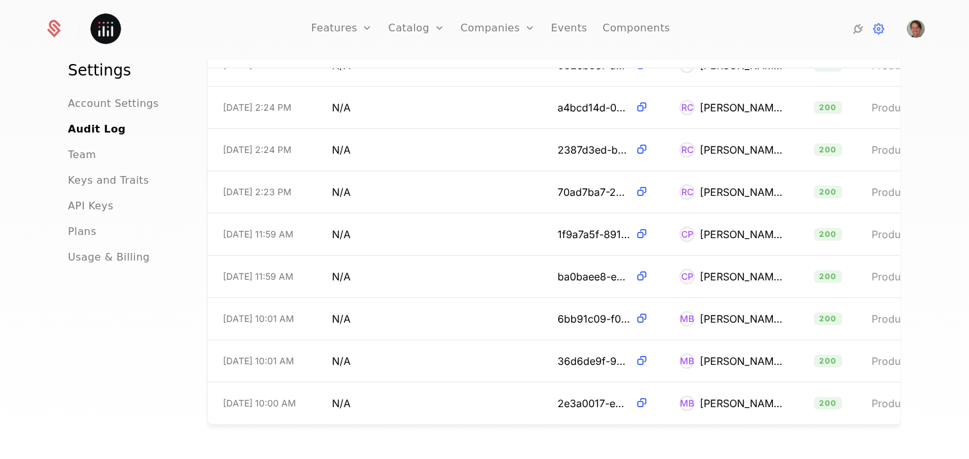
scroll to position [0, 0]
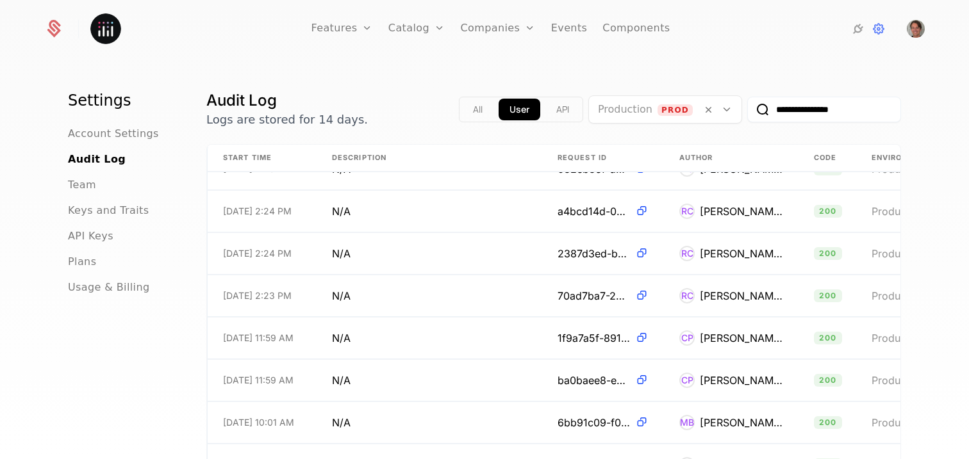
click at [462, 108] on button "All" at bounding box center [477, 110] width 31 height 22
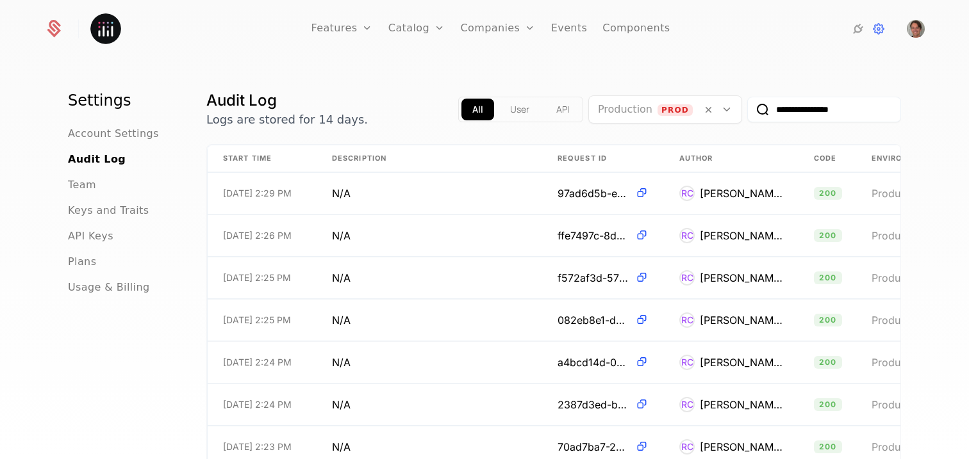
click at [839, 118] on input "**********" at bounding box center [824, 110] width 154 height 26
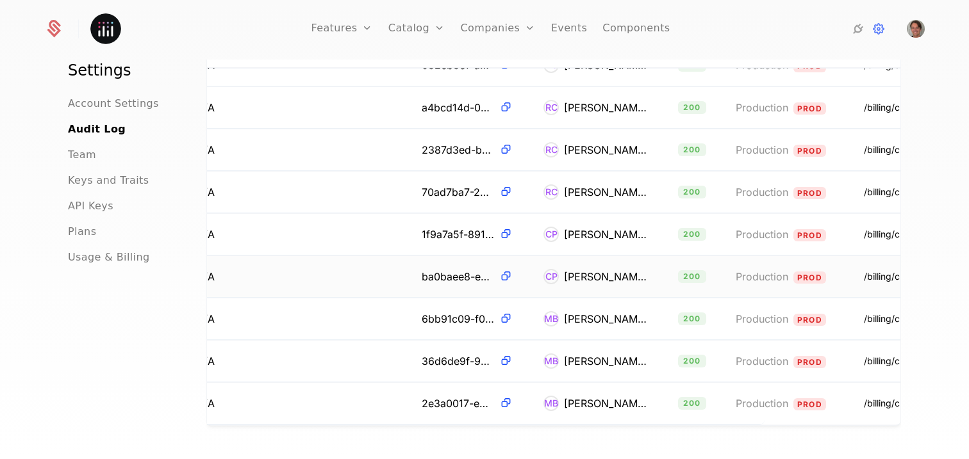
scroll to position [160, 286]
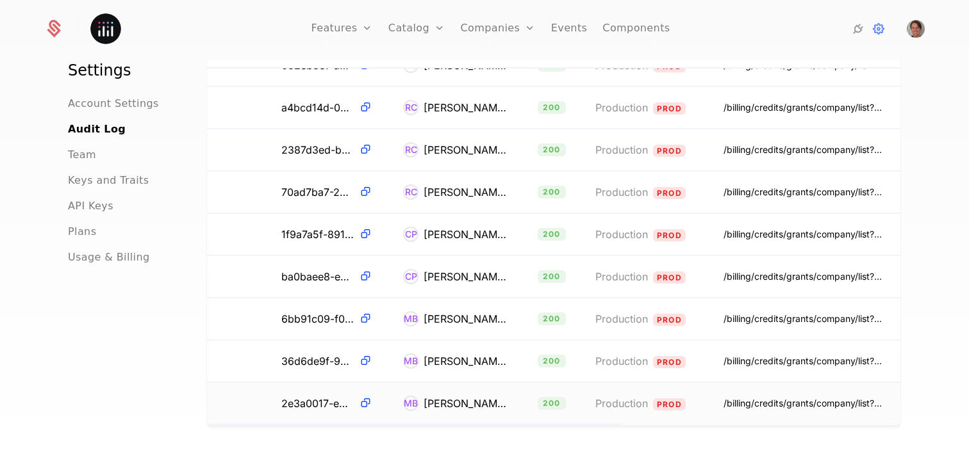
click at [466, 396] on div "[PERSON_NAME]" at bounding box center [464, 403] width 83 height 15
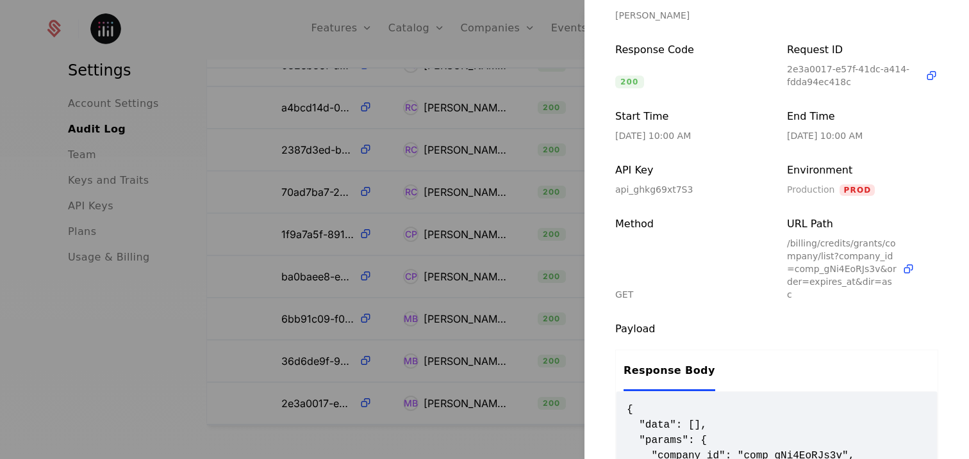
scroll to position [215, 0]
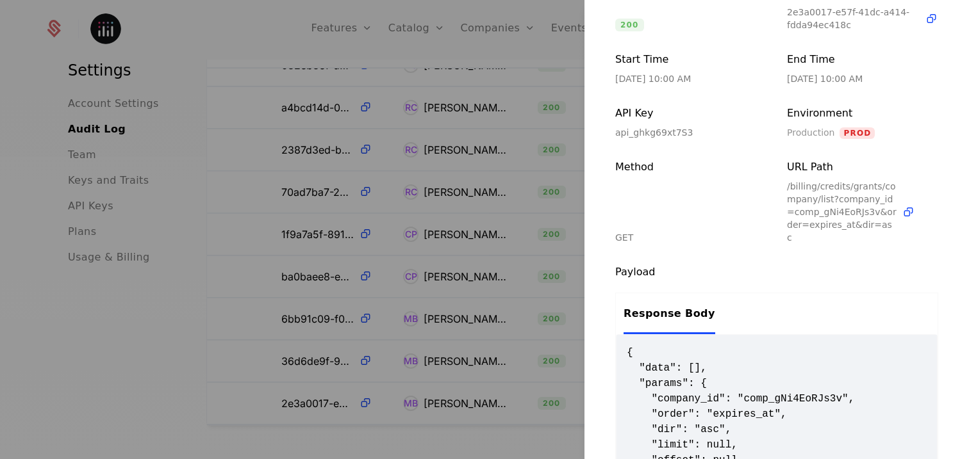
click at [474, 327] on div at bounding box center [484, 229] width 969 height 459
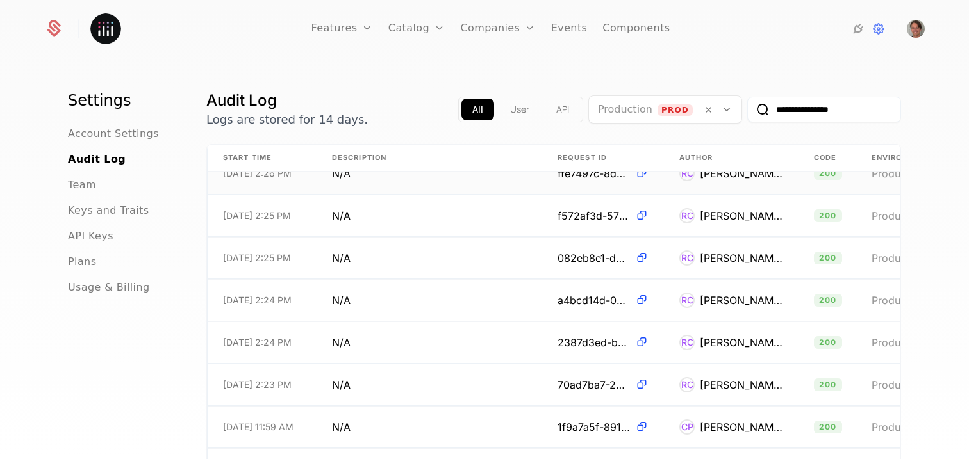
scroll to position [0, 0]
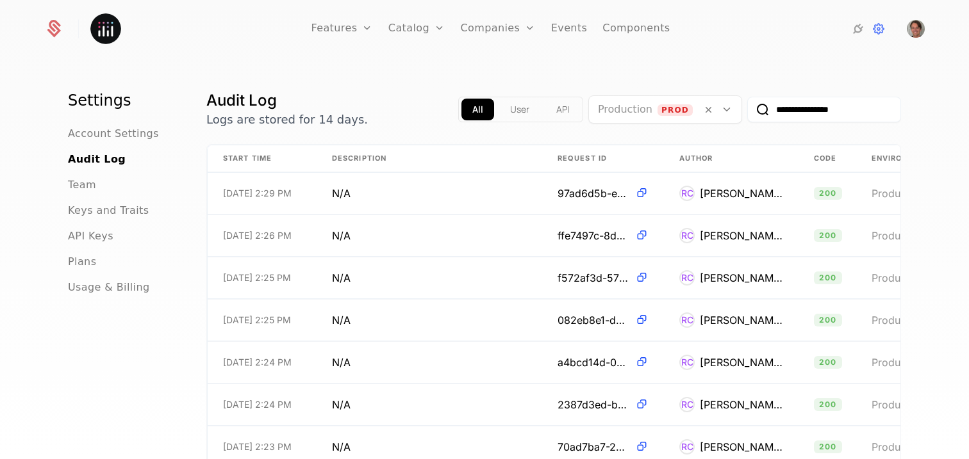
click at [809, 113] on input "**********" at bounding box center [824, 110] width 154 height 26
click at [937, 208] on div "Settings Account Settings Audit Log Team Keys and Traits API Keys Plans Usage &…" at bounding box center [484, 263] width 969 height 407
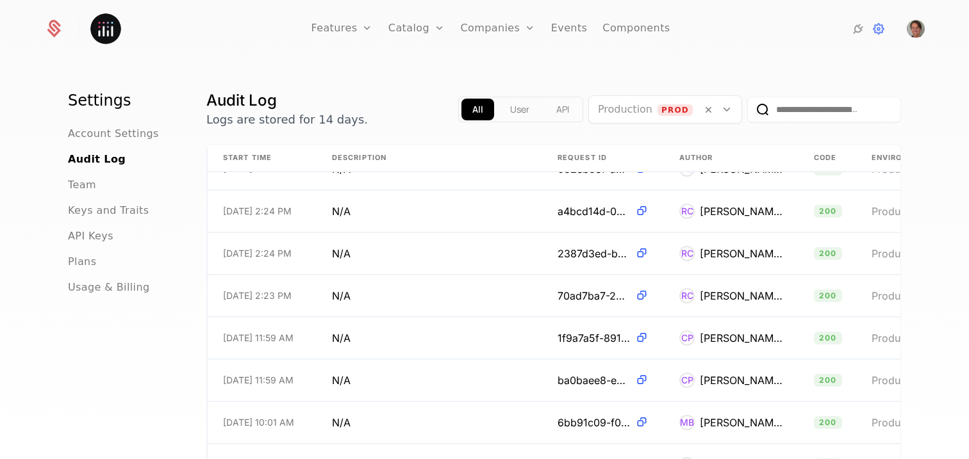
scroll to position [3, 0]
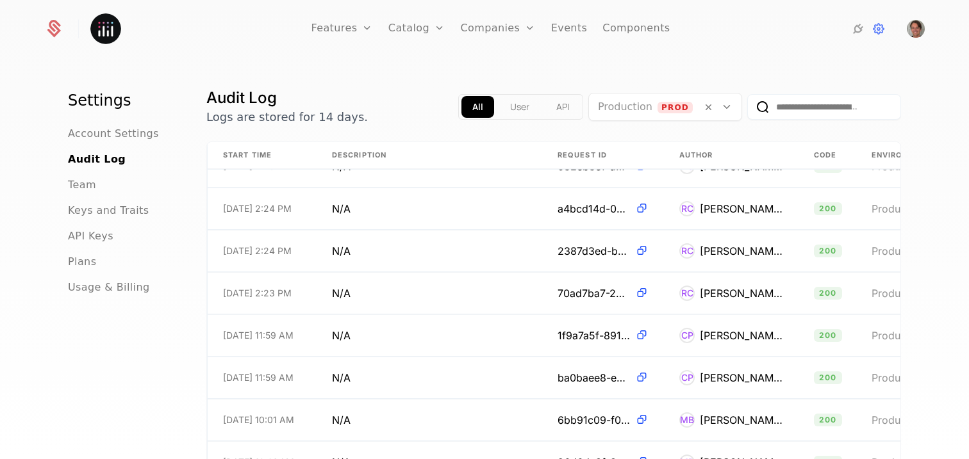
click at [786, 106] on input "email" at bounding box center [824, 107] width 154 height 26
click at [747, 110] on button "submit" at bounding box center [747, 110] width 0 height 0
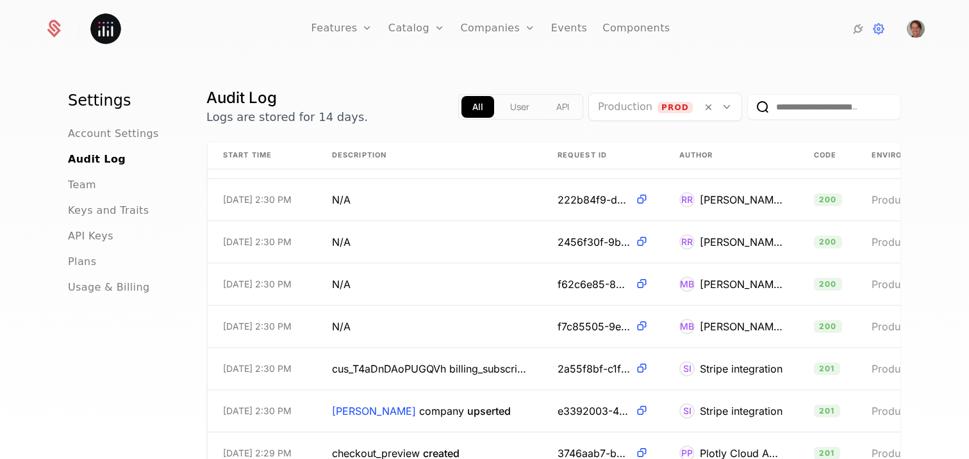
click at [516, 110] on button "User" at bounding box center [519, 107] width 41 height 22
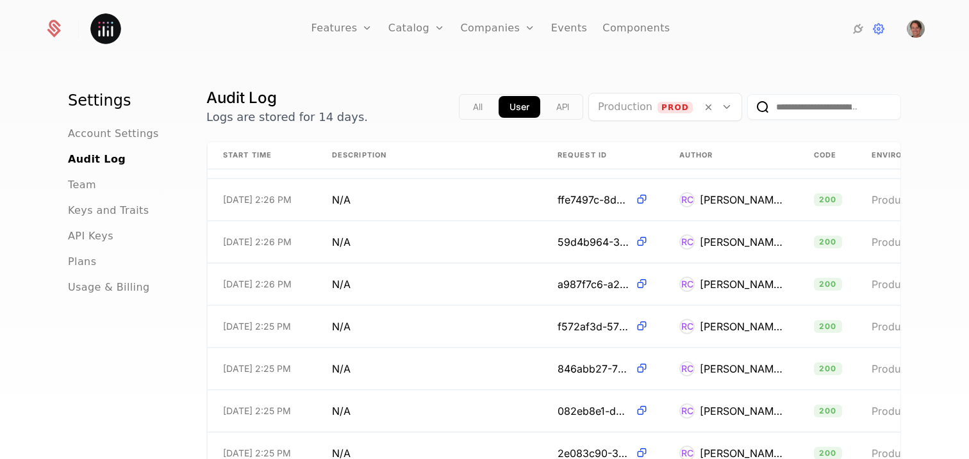
scroll to position [0, 0]
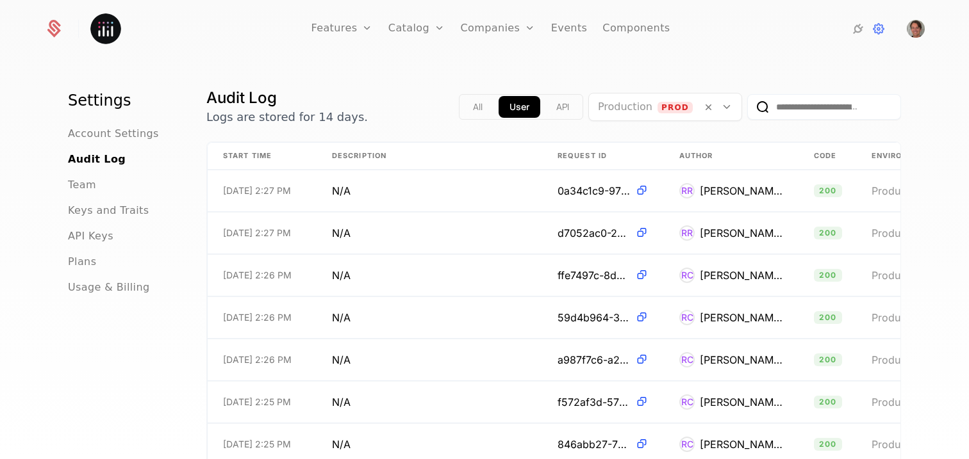
click at [462, 110] on button "All" at bounding box center [477, 107] width 31 height 22
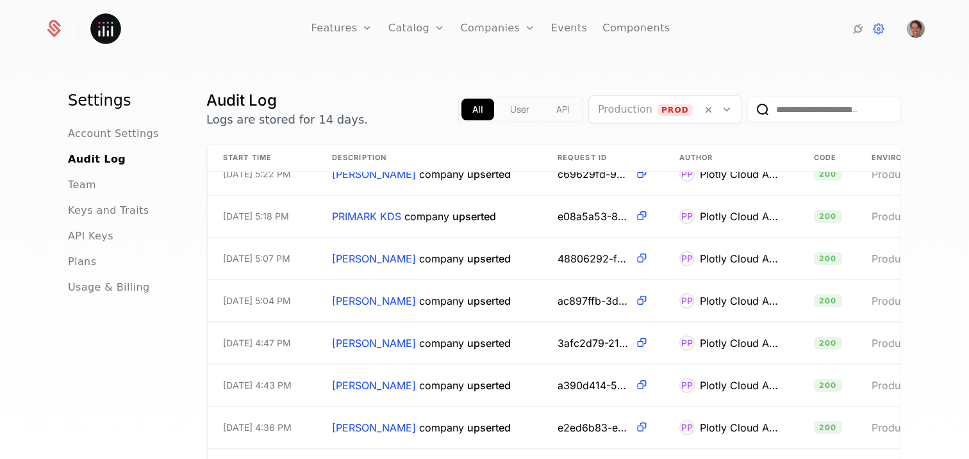
click at [829, 112] on input "email" at bounding box center [824, 110] width 154 height 26
click at [747, 112] on button "submit" at bounding box center [747, 112] width 0 height 0
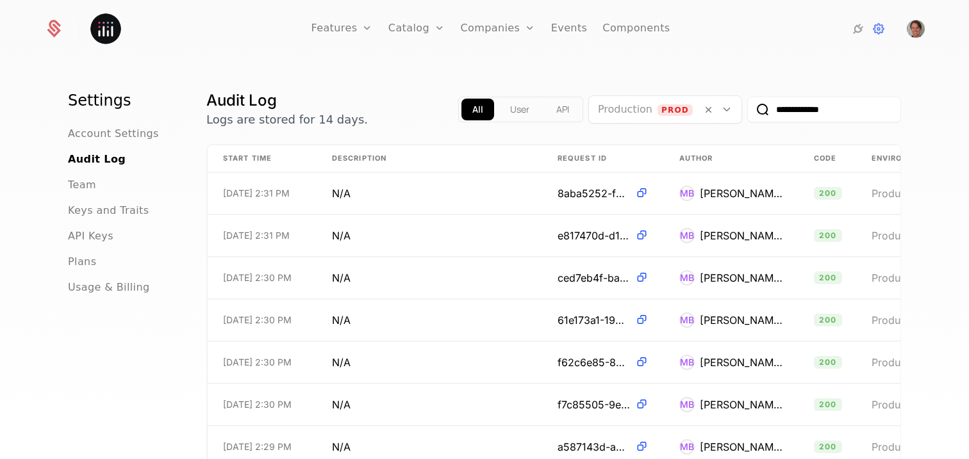
click at [747, 112] on button "submit" at bounding box center [747, 112] width 0 height 0
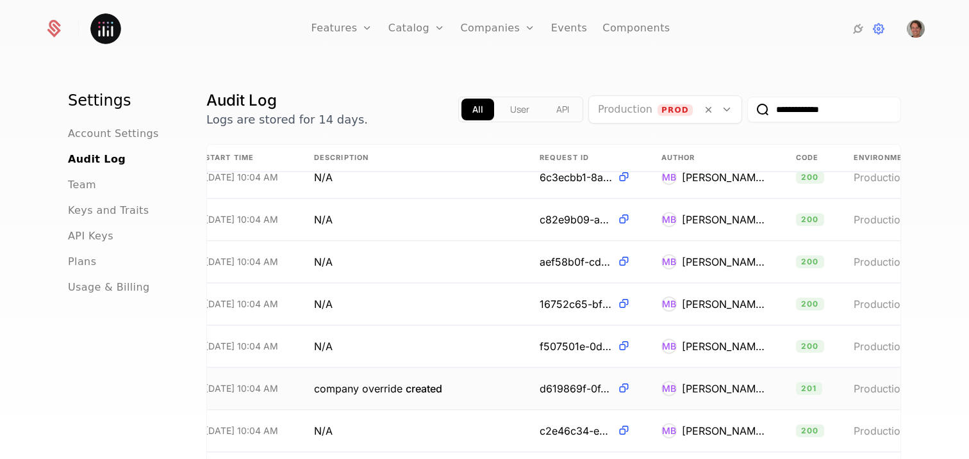
scroll to position [5090, 0]
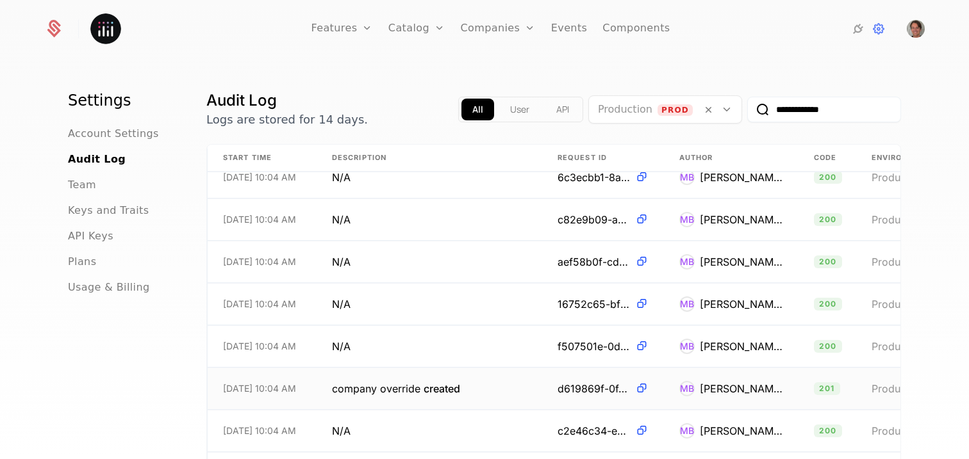
click at [440, 381] on span "company override created" at bounding box center [396, 388] width 128 height 15
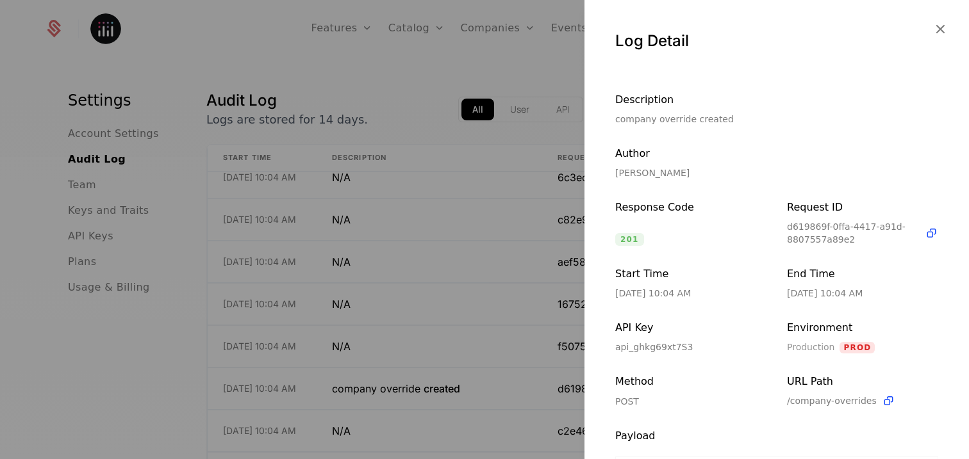
scroll to position [216, 0]
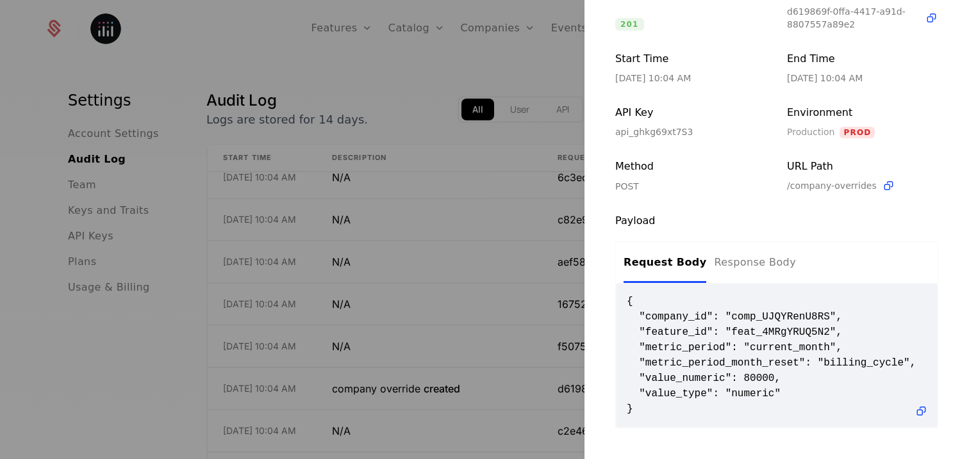
click at [472, 287] on div at bounding box center [484, 229] width 969 height 459
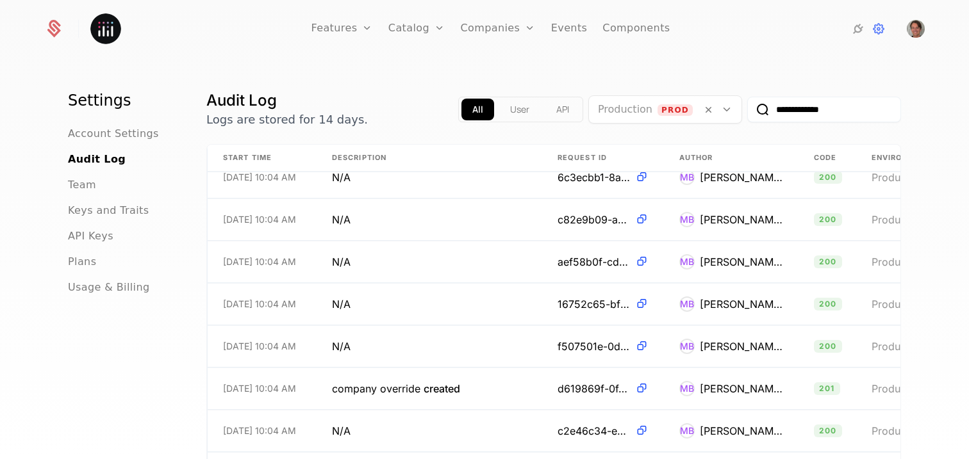
click at [801, 110] on input "**********" at bounding box center [824, 110] width 154 height 26
click at [747, 112] on button "submit" at bounding box center [747, 112] width 0 height 0
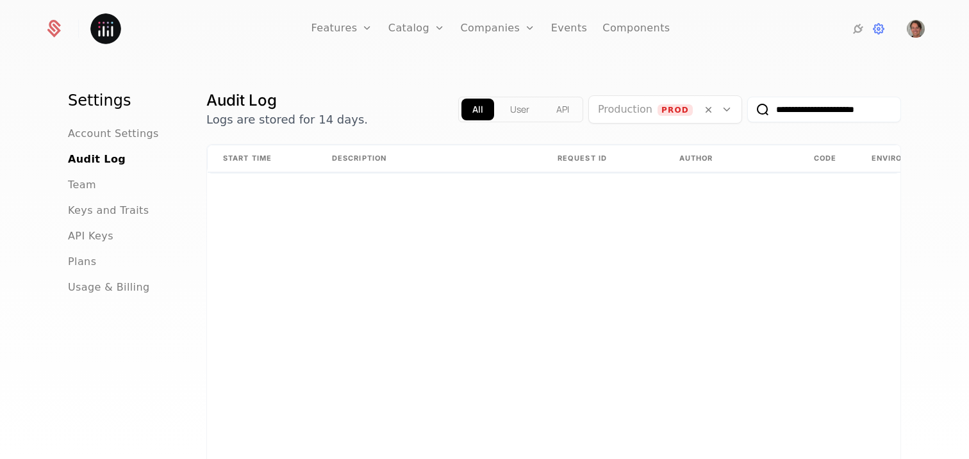
scroll to position [0, 0]
drag, startPoint x: 803, startPoint y: 111, endPoint x: 739, endPoint y: 110, distance: 64.1
click at [739, 110] on div "**********" at bounding box center [679, 109] width 443 height 38
click at [819, 110] on input "**********" at bounding box center [824, 110] width 154 height 26
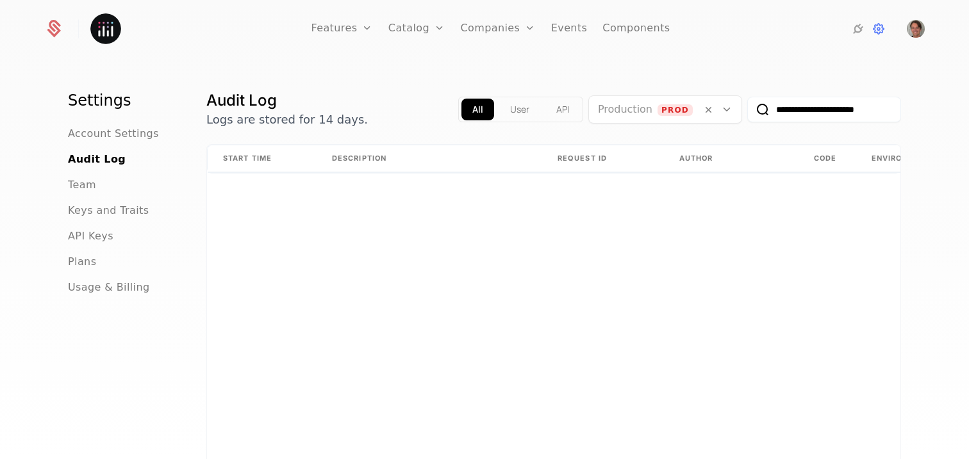
drag, startPoint x: 846, startPoint y: 111, endPoint x: 902, endPoint y: 114, distance: 56.5
click at [902, 114] on div "**********" at bounding box center [484, 263] width 969 height 407
click at [747, 112] on button "submit" at bounding box center [747, 112] width 0 height 0
click at [826, 114] on input "**********" at bounding box center [824, 110] width 154 height 26
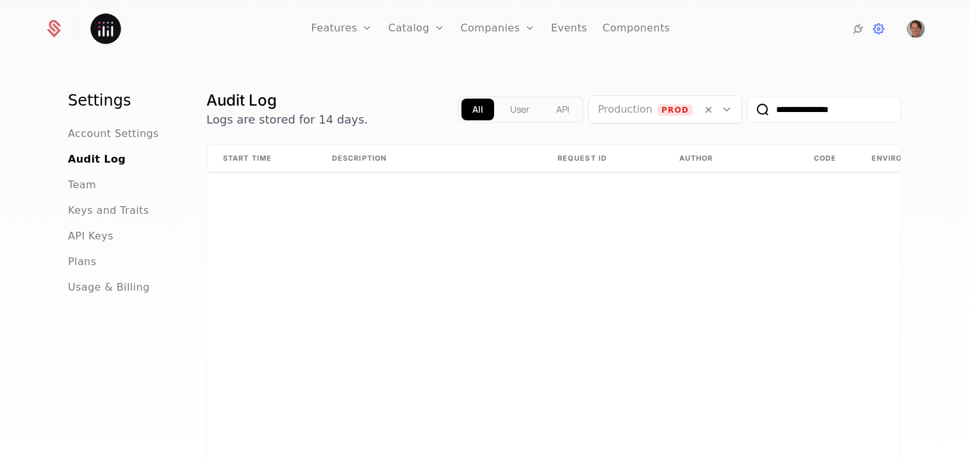
click at [826, 114] on input "**********" at bounding box center [824, 110] width 154 height 26
click at [747, 112] on button "submit" at bounding box center [747, 112] width 0 height 0
drag, startPoint x: 876, startPoint y: 113, endPoint x: 696, endPoint y: 92, distance: 181.3
click at [697, 92] on div "**********" at bounding box center [679, 109] width 443 height 38
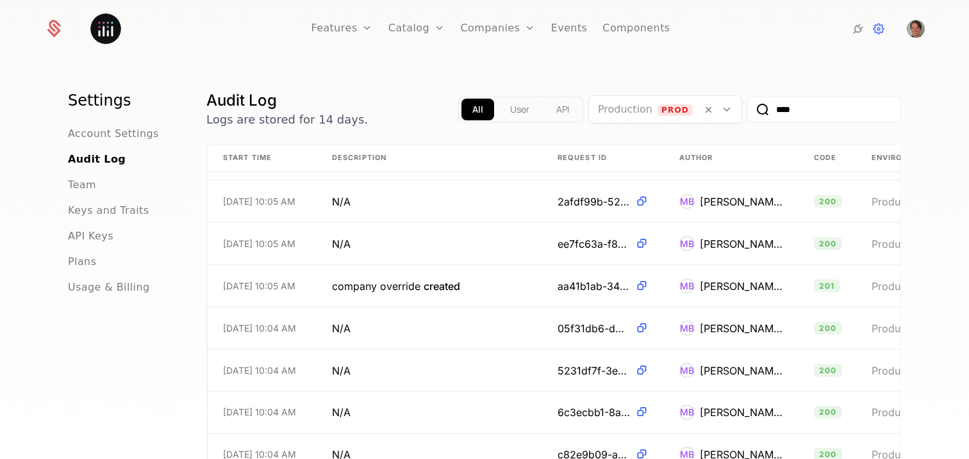
scroll to position [5570, 0]
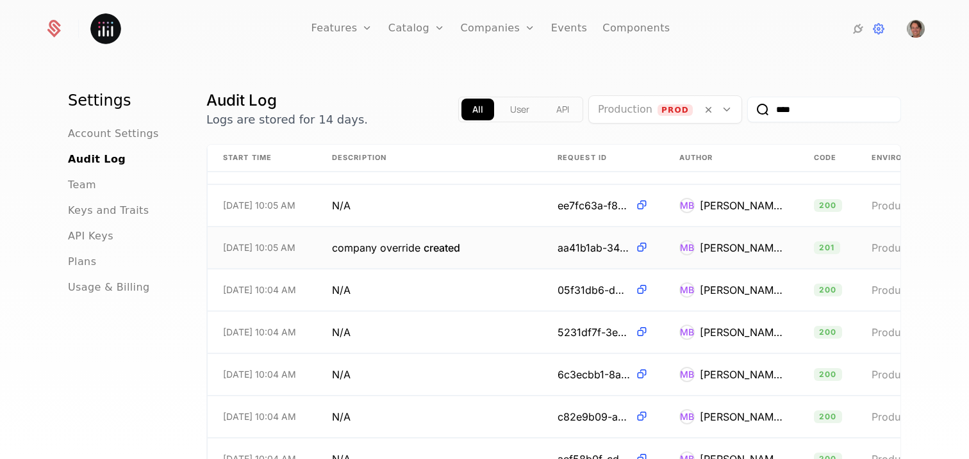
type input "****"
click at [447, 252] on span "created" at bounding box center [441, 248] width 37 height 13
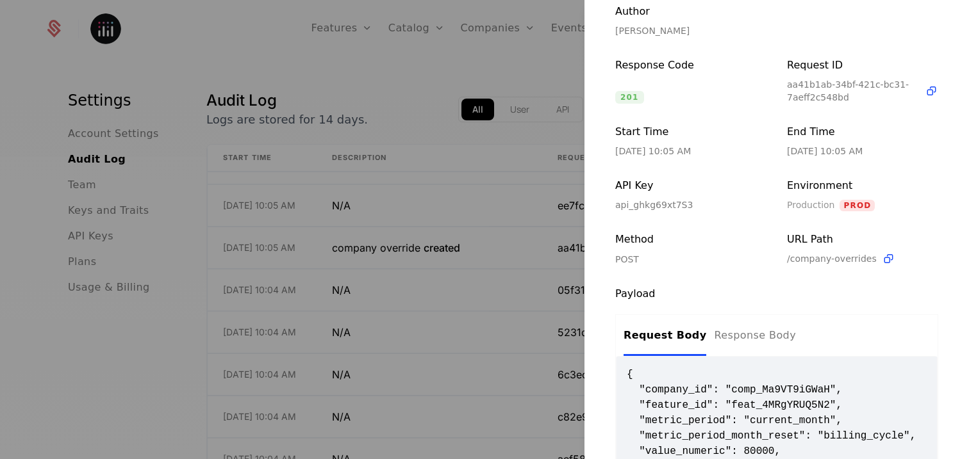
scroll to position [216, 0]
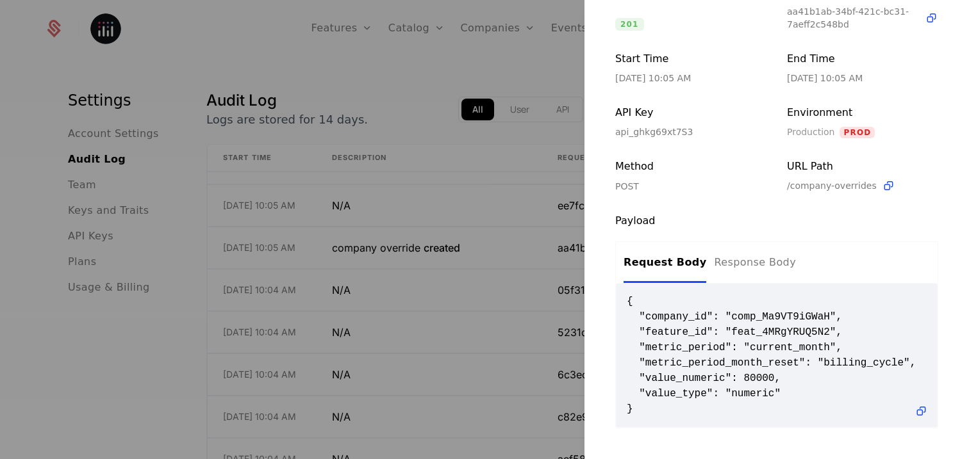
click at [515, 269] on div at bounding box center [484, 229] width 969 height 459
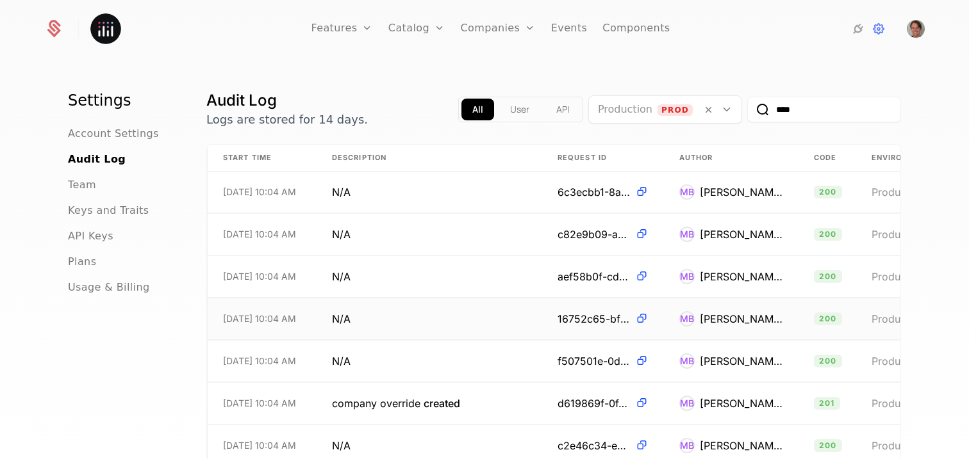
scroll to position [5755, 0]
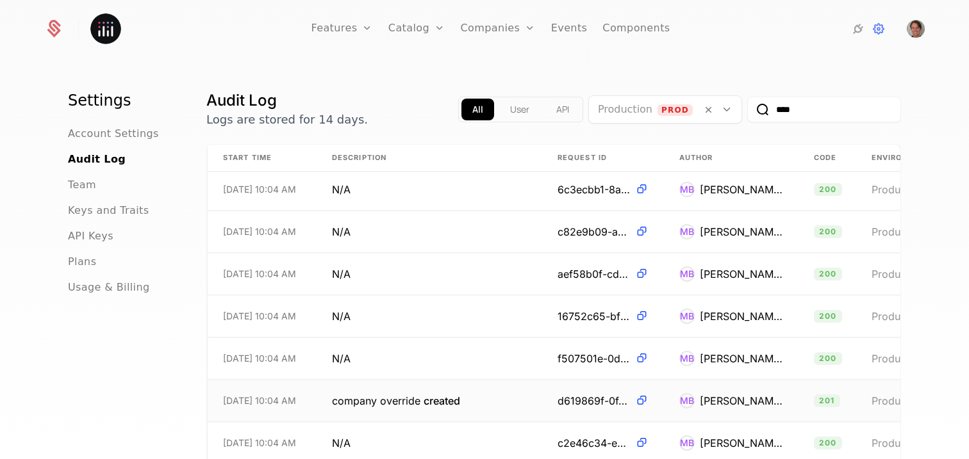
click at [395, 406] on span "company override created" at bounding box center [396, 400] width 128 height 15
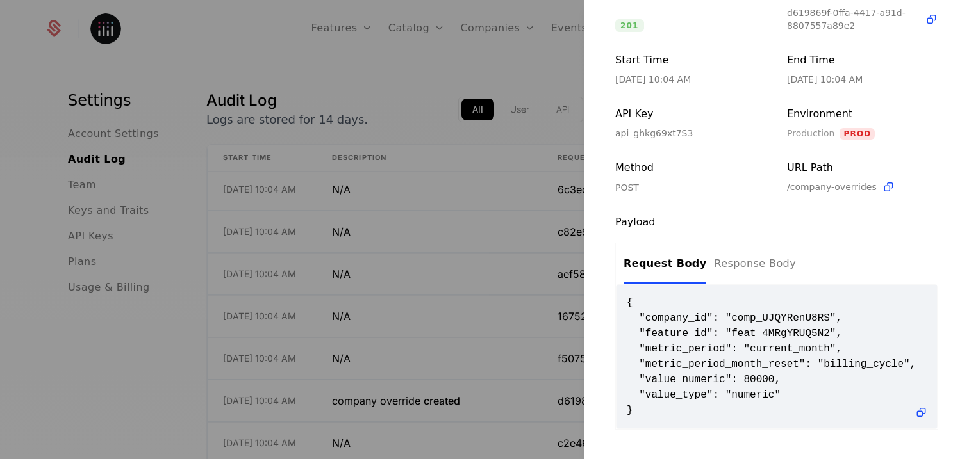
scroll to position [216, 0]
click at [520, 337] on div at bounding box center [484, 229] width 969 height 459
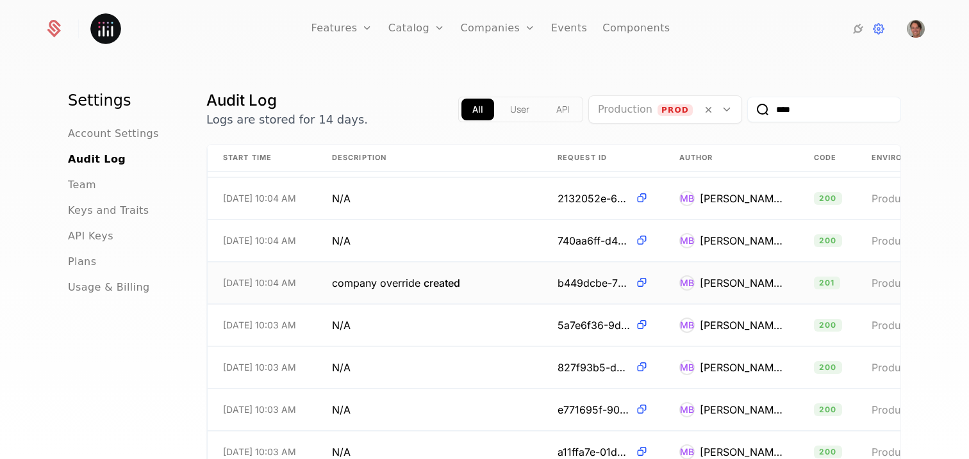
scroll to position [6294, 0]
click at [458, 295] on td "company override created" at bounding box center [430, 285] width 226 height 42
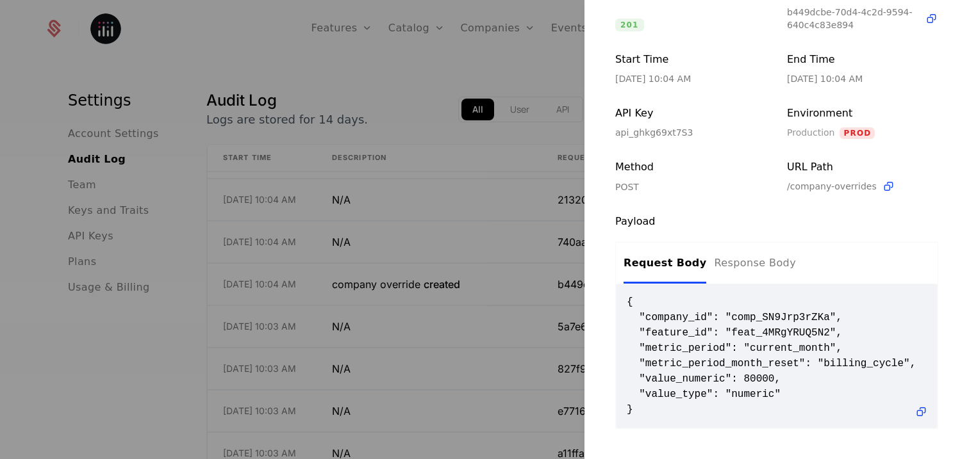
scroll to position [216, 0]
click at [423, 324] on div at bounding box center [484, 229] width 969 height 459
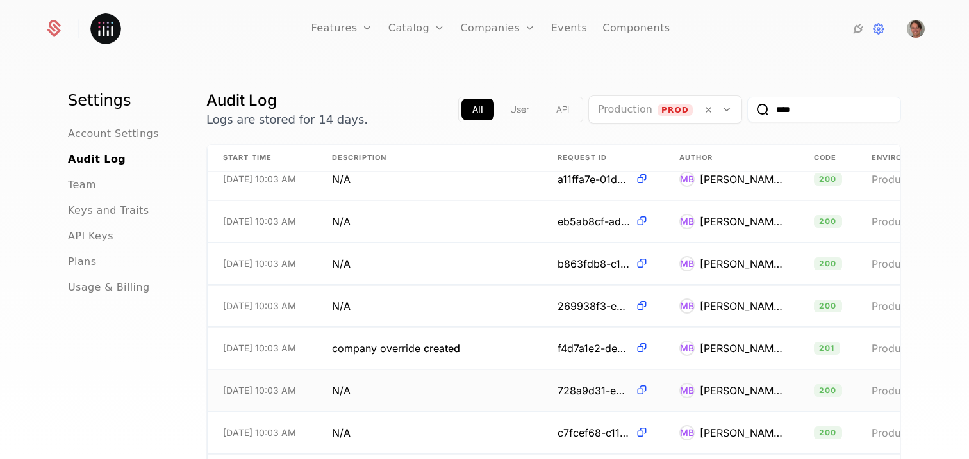
scroll to position [6617, 0]
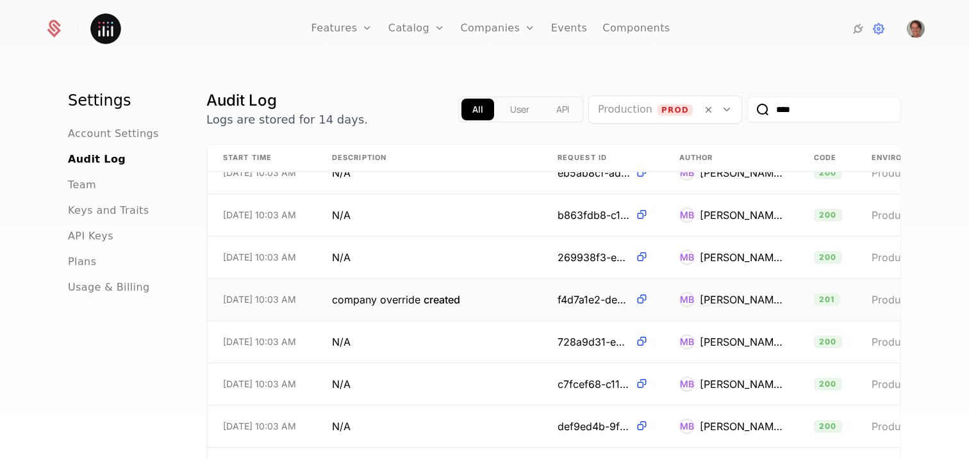
click at [435, 303] on span "created" at bounding box center [441, 299] width 37 height 13
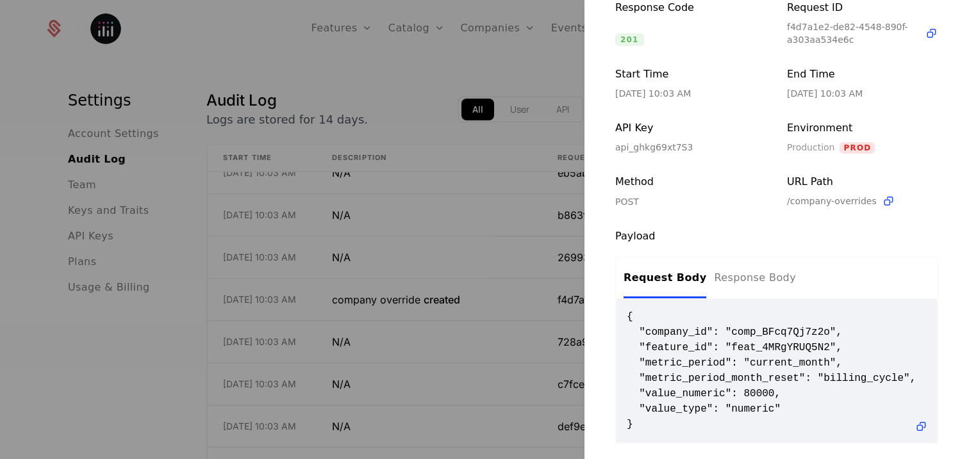
scroll to position [216, 0]
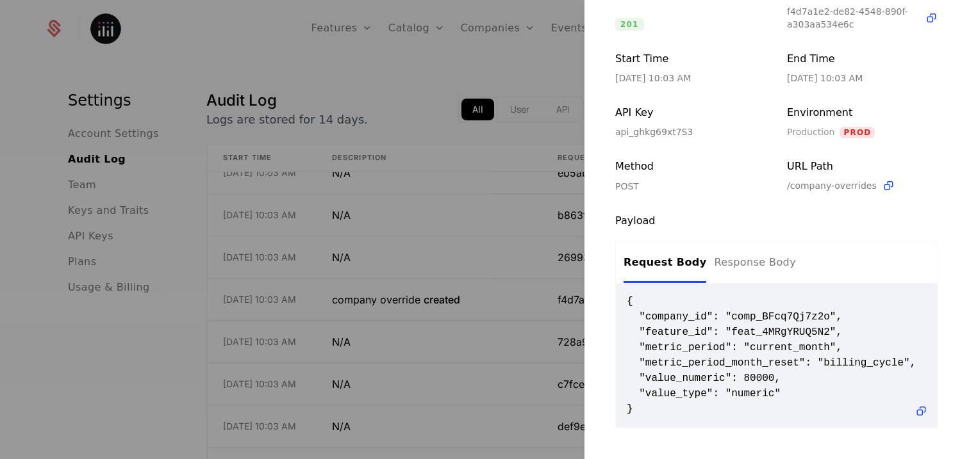
click at [415, 317] on div at bounding box center [484, 229] width 969 height 459
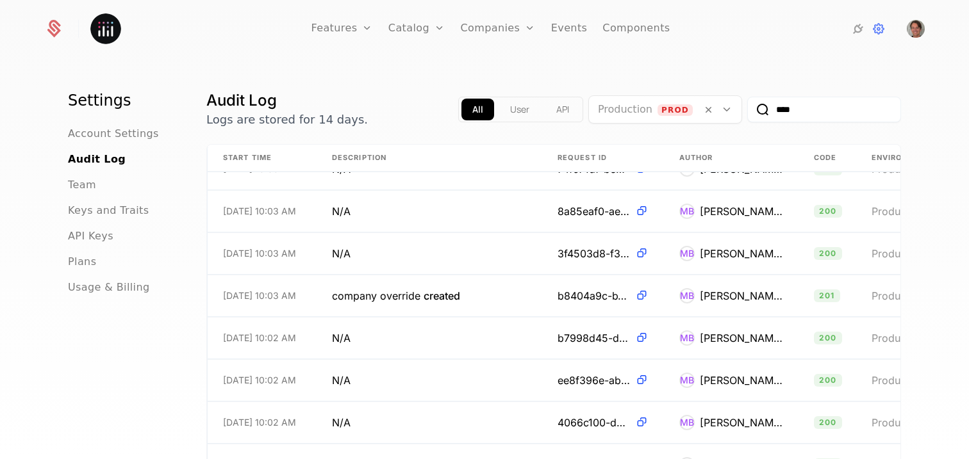
scroll to position [6963, 0]
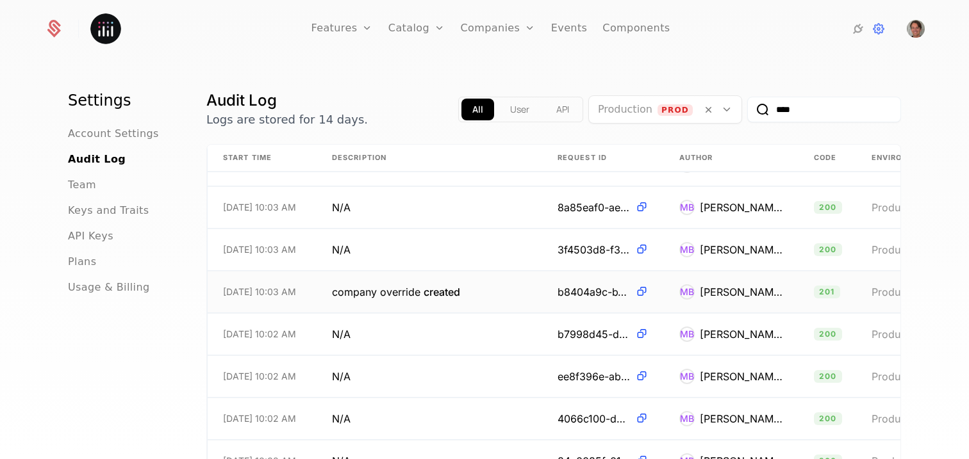
click at [416, 308] on td "company override created" at bounding box center [430, 293] width 226 height 42
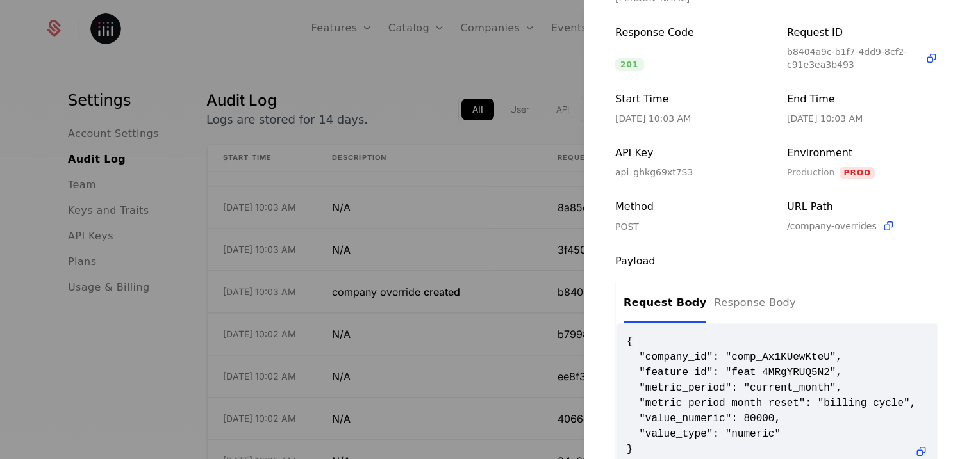
scroll to position [216, 0]
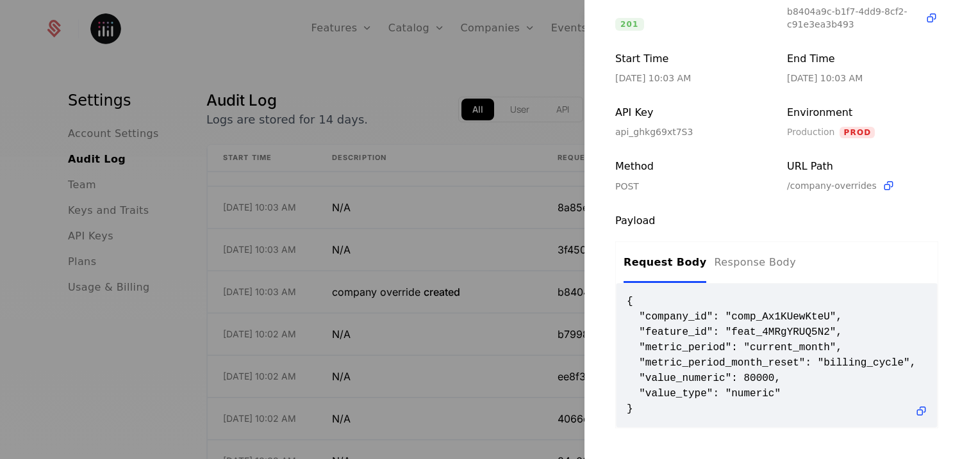
click at [420, 320] on div at bounding box center [484, 229] width 969 height 459
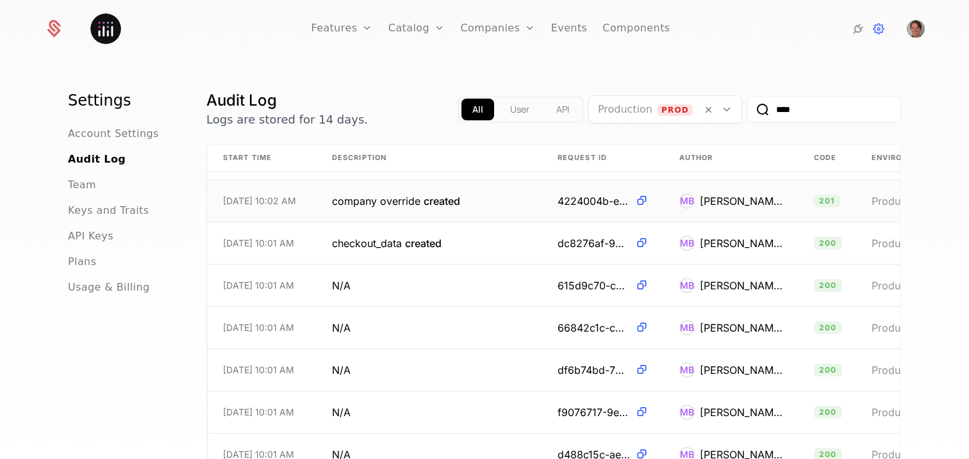
scroll to position [7534, 0]
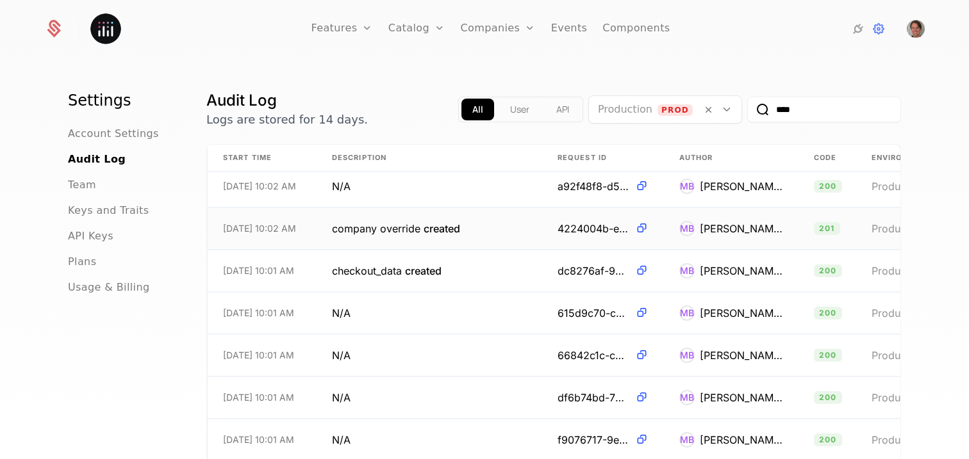
click at [444, 234] on span "company override created" at bounding box center [396, 228] width 128 height 15
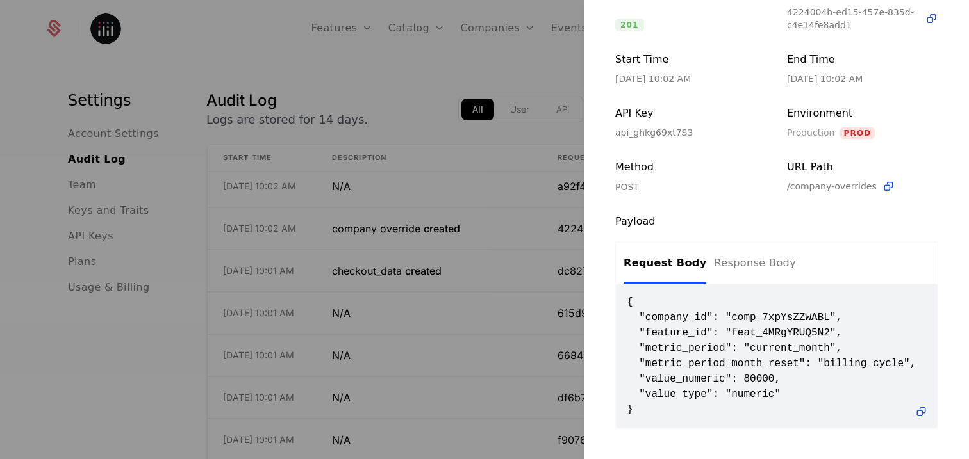
scroll to position [216, 0]
click at [431, 317] on div at bounding box center [484, 229] width 969 height 459
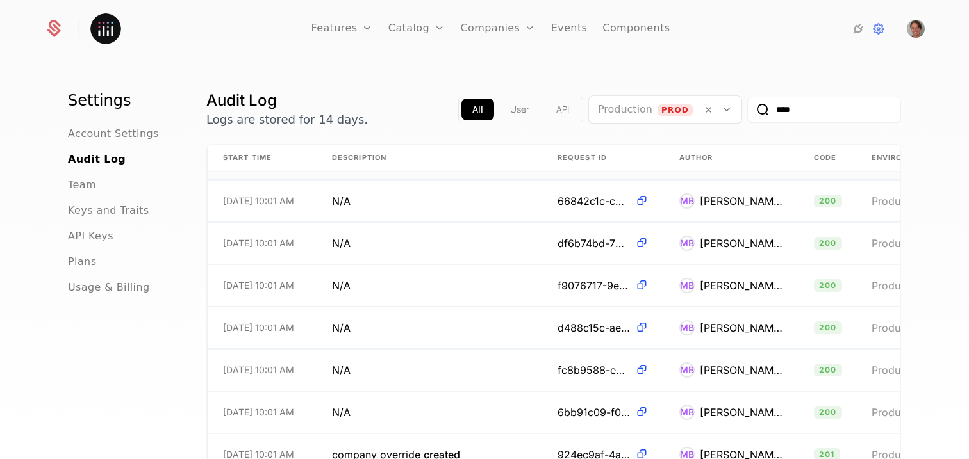
scroll to position [7864, 0]
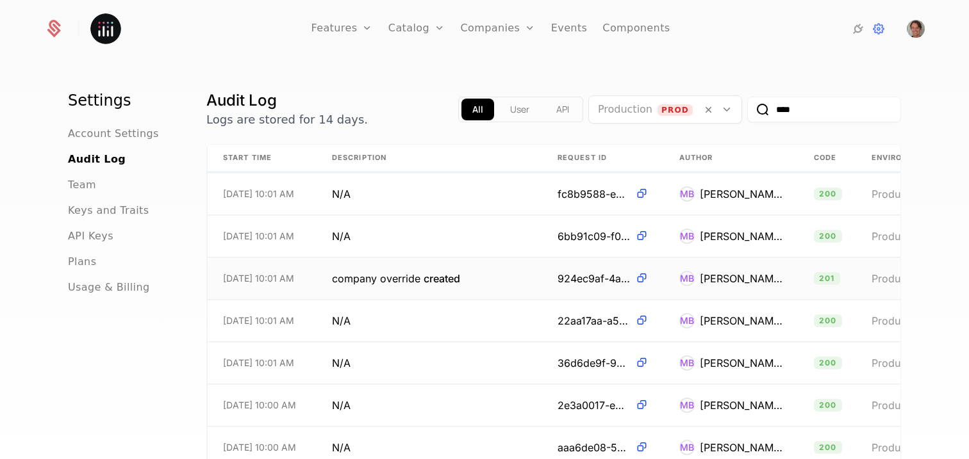
click at [441, 283] on span "created" at bounding box center [441, 278] width 37 height 13
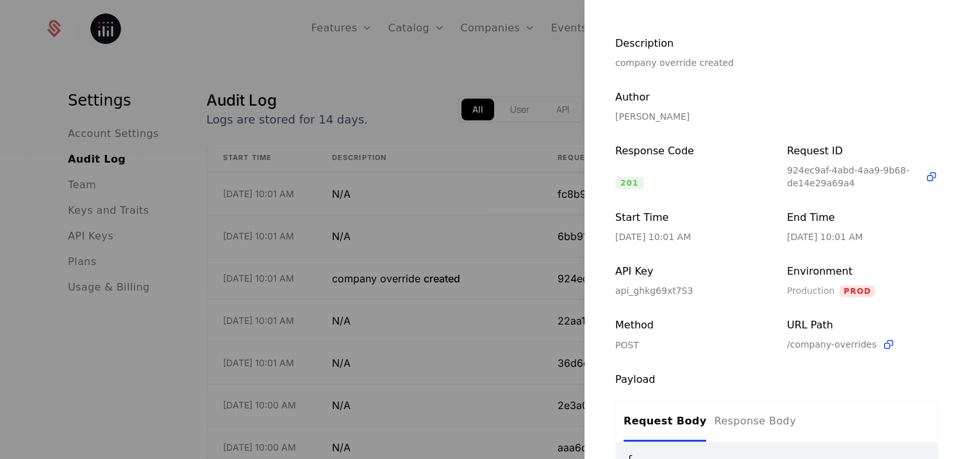
scroll to position [216, 0]
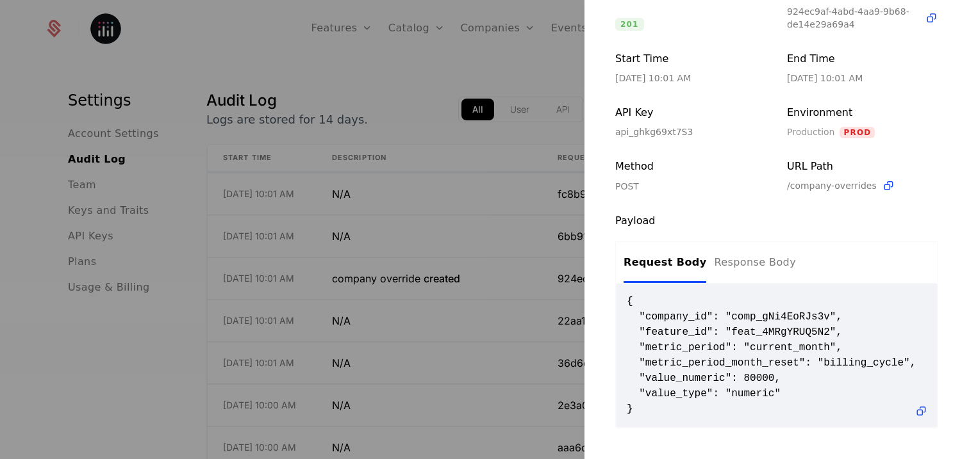
click at [459, 316] on div at bounding box center [484, 229] width 969 height 459
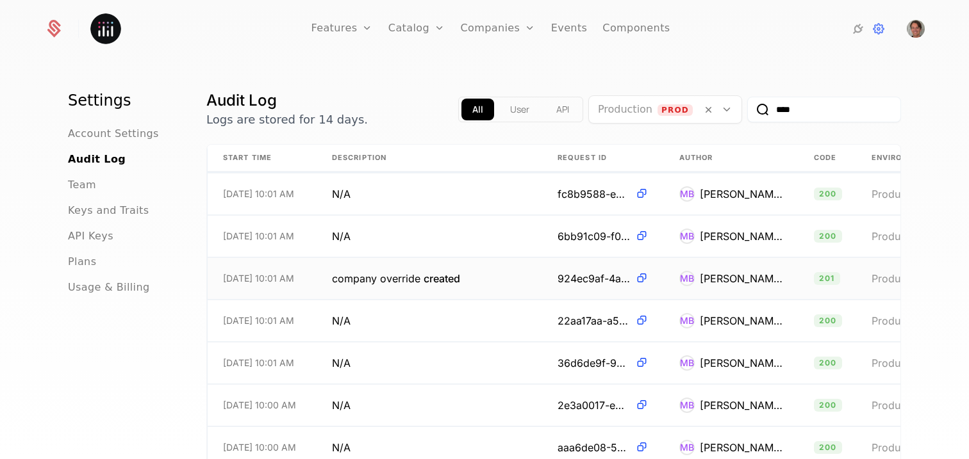
click at [454, 282] on span "created" at bounding box center [441, 278] width 37 height 13
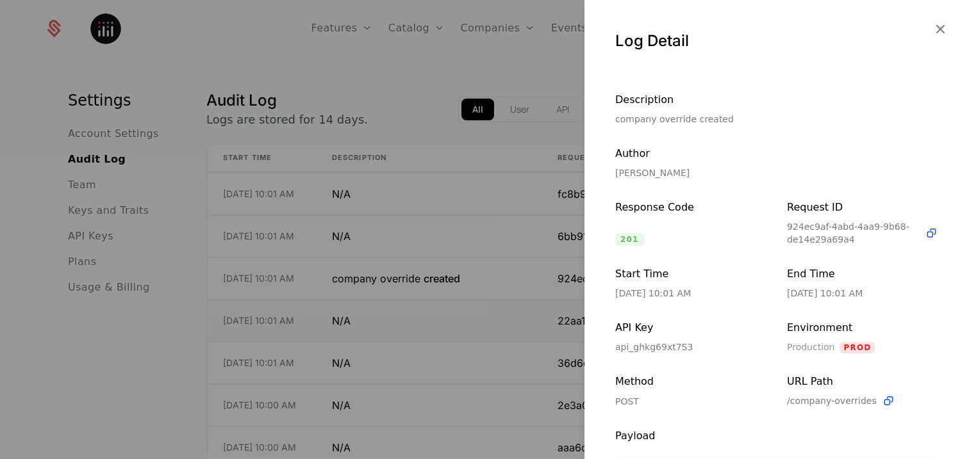
click at [509, 313] on div at bounding box center [484, 229] width 969 height 459
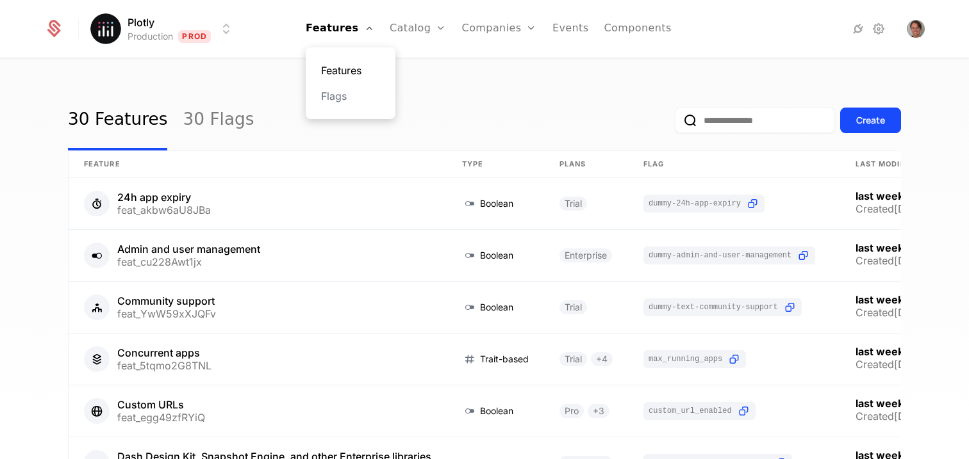
click at [361, 63] on link "Features" at bounding box center [350, 70] width 59 height 15
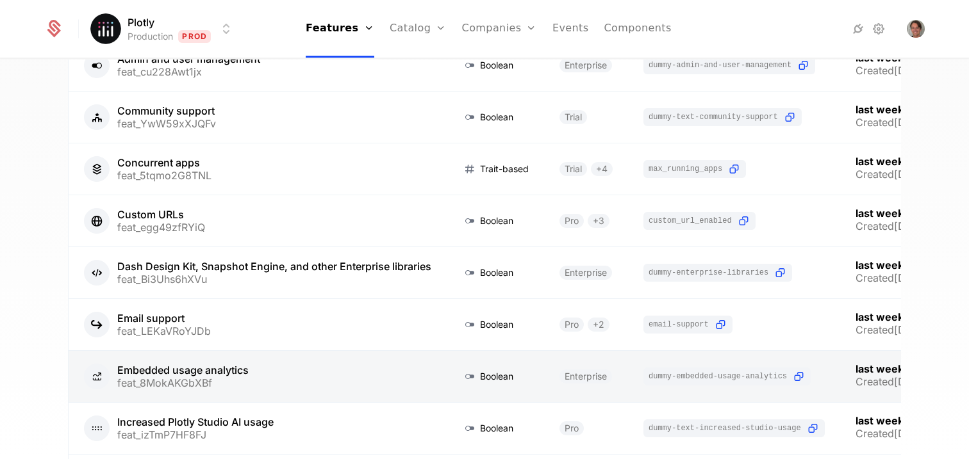
scroll to position [213, 0]
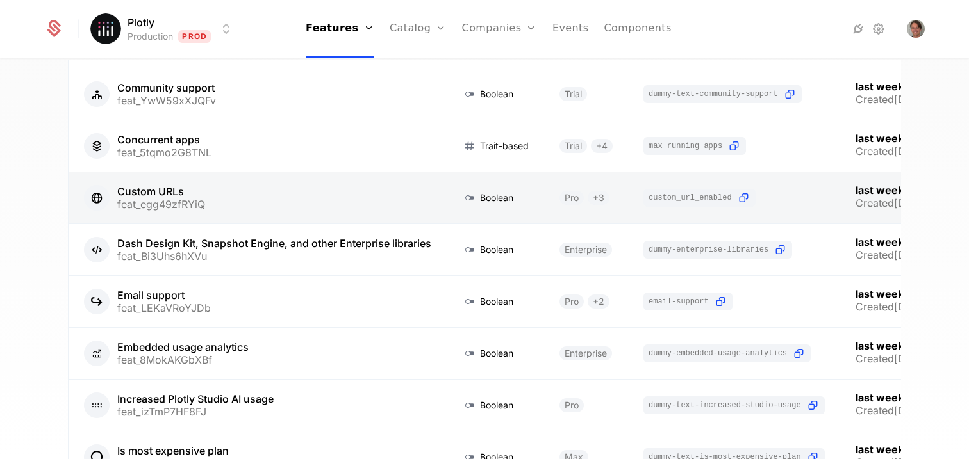
click at [157, 193] on link at bounding box center [258, 197] width 378 height 51
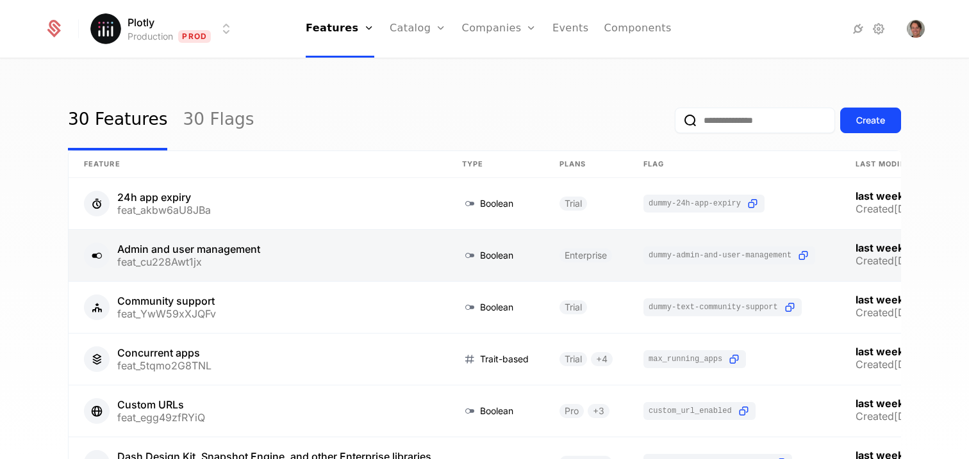
scroll to position [355, 0]
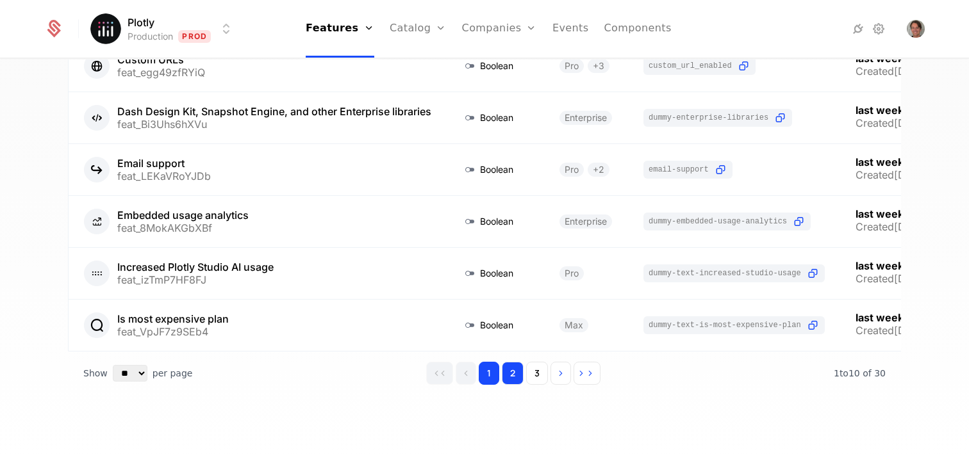
click at [514, 369] on button "2" at bounding box center [513, 373] width 22 height 23
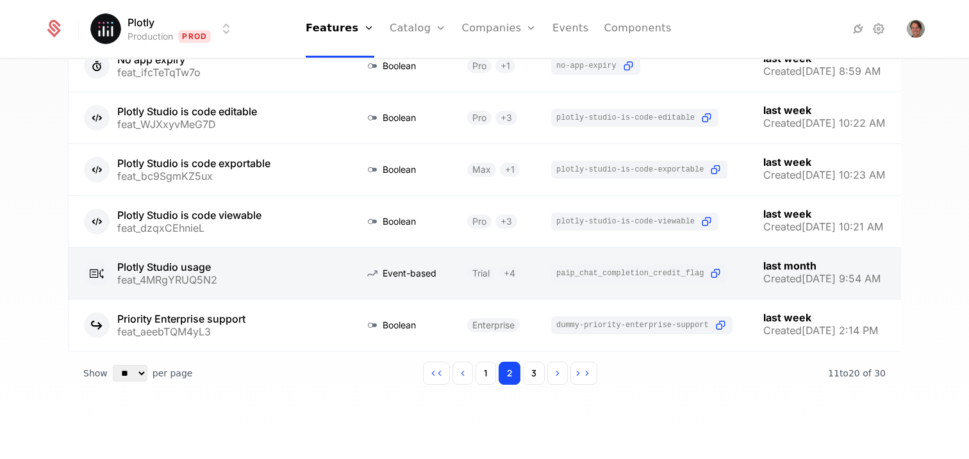
click at [217, 258] on link at bounding box center [209, 273] width 281 height 51
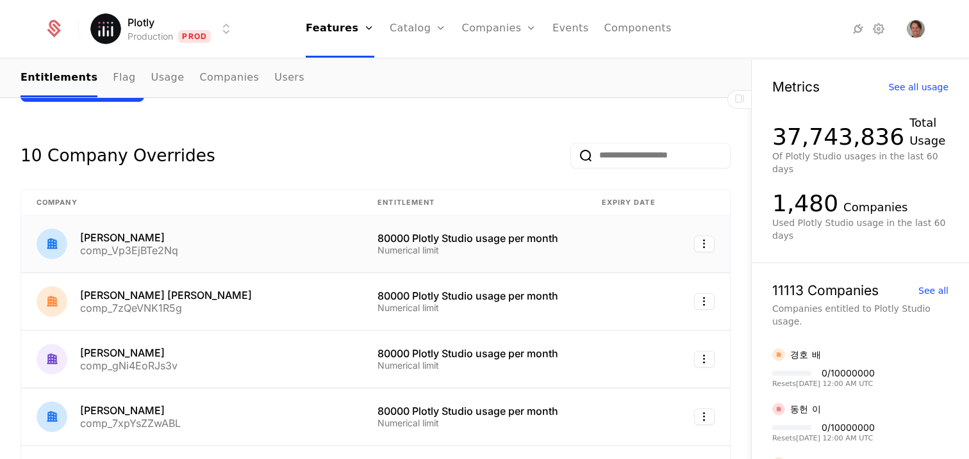
scroll to position [529, 0]
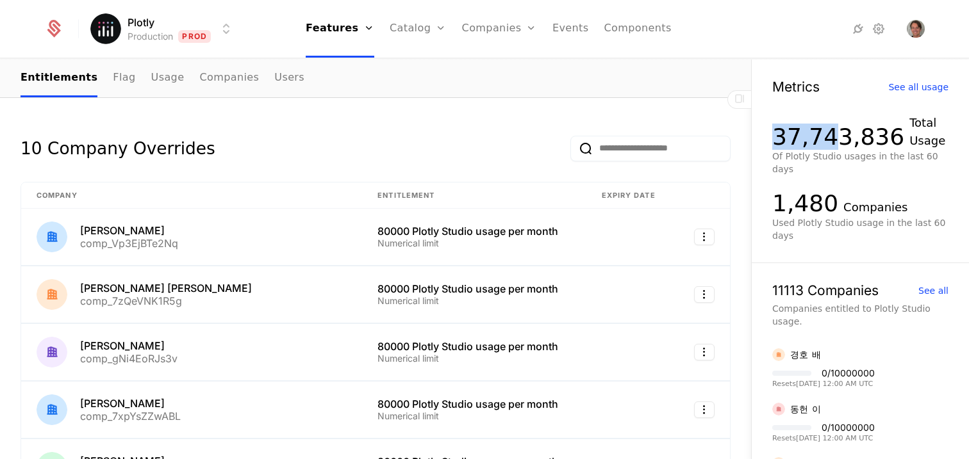
drag, startPoint x: 828, startPoint y: 141, endPoint x: 778, endPoint y: 139, distance: 50.0
click at [778, 139] on div "37,743,836" at bounding box center [838, 137] width 132 height 26
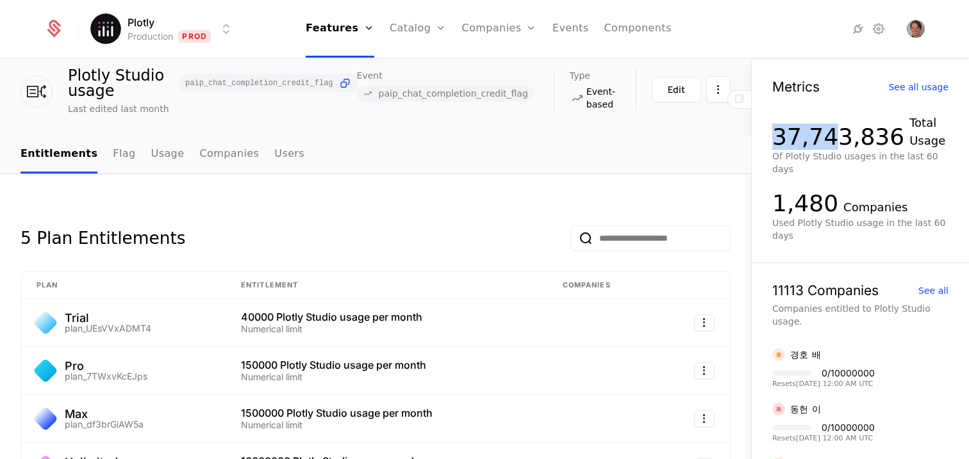
scroll to position [48, 0]
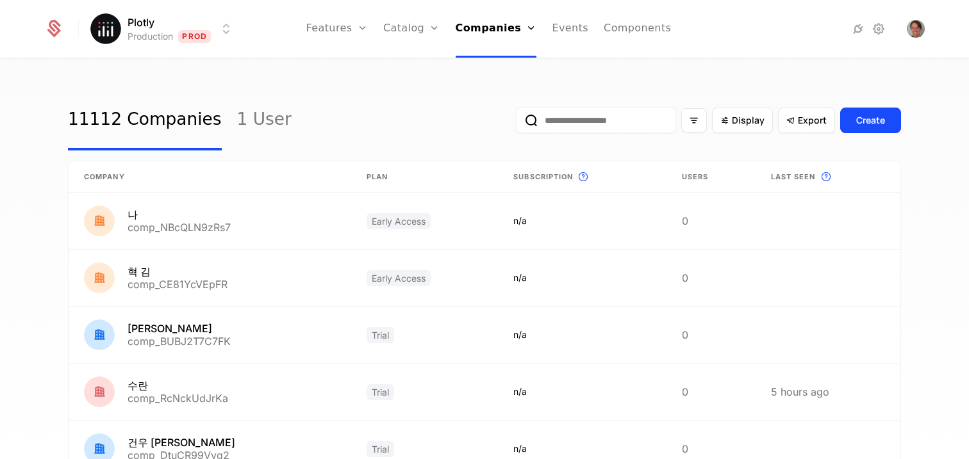
click at [605, 123] on input "email" at bounding box center [596, 121] width 160 height 26
paste input "**********"
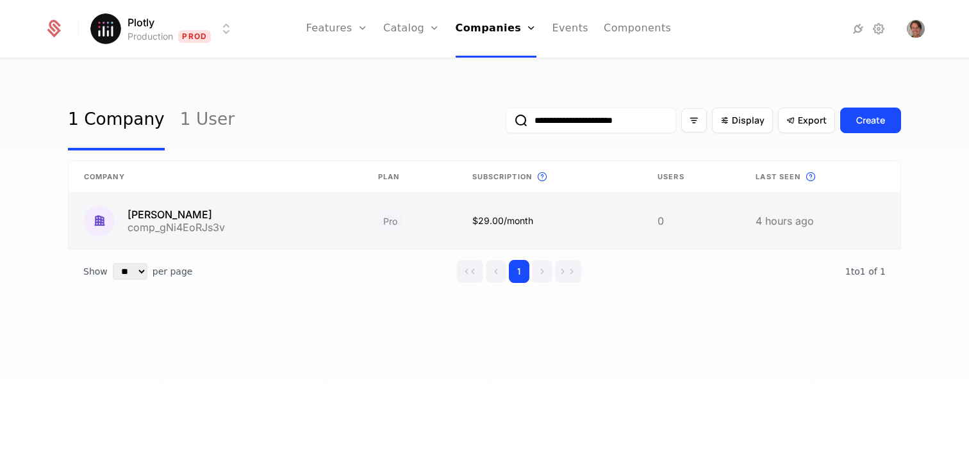
type input "**********"
click at [149, 228] on link at bounding box center [216, 221] width 294 height 56
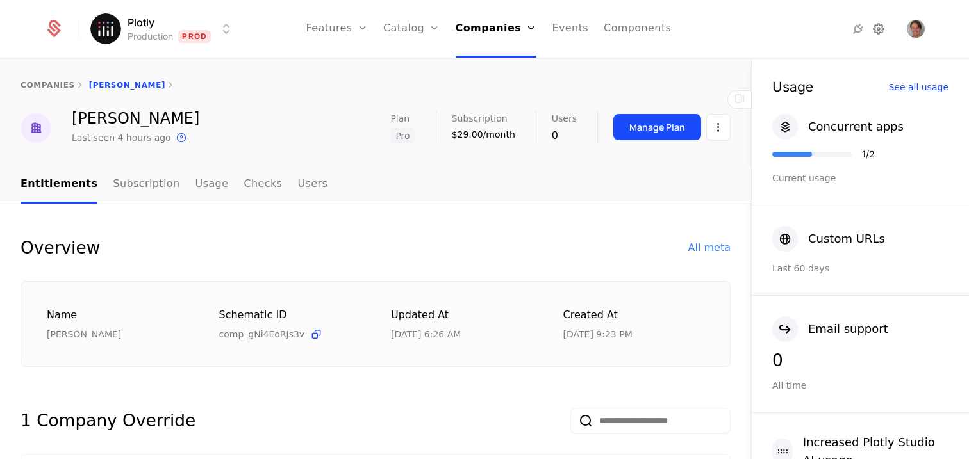
click at [875, 28] on icon at bounding box center [878, 28] width 15 height 15
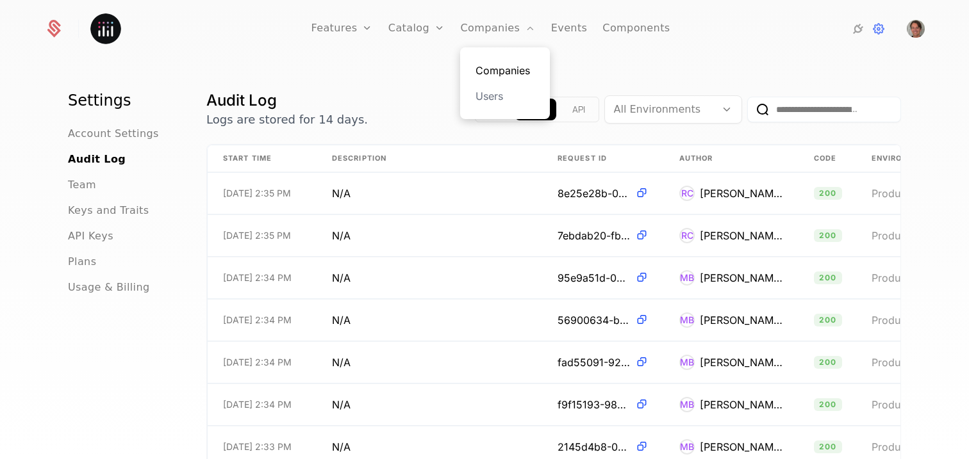
click at [495, 64] on link "Companies" at bounding box center [504, 70] width 59 height 15
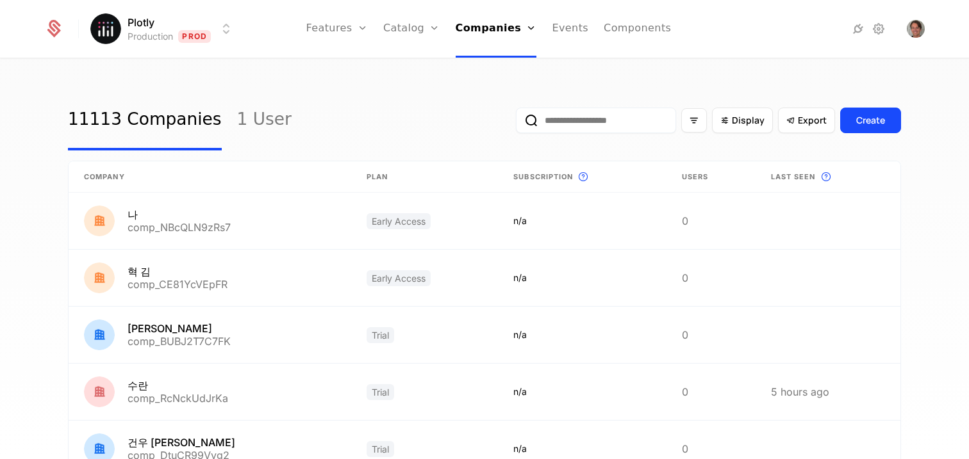
click at [629, 121] on input "email" at bounding box center [596, 121] width 160 height 26
paste input "*******"
type input "*******"
click at [516, 123] on button "submit" at bounding box center [516, 123] width 0 height 0
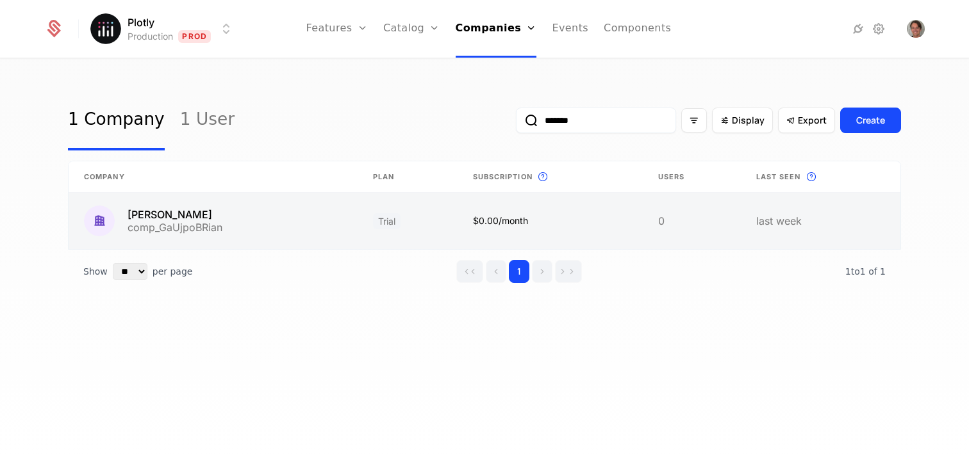
click at [210, 217] on link at bounding box center [213, 221] width 289 height 56
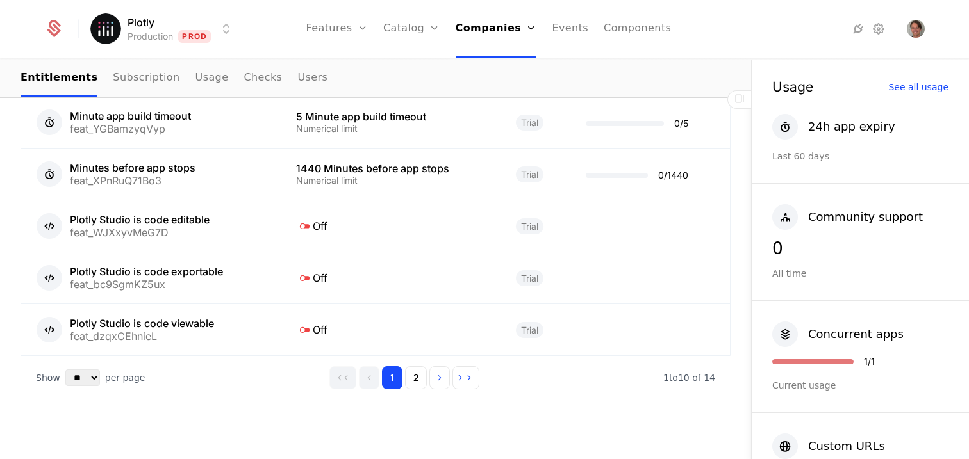
scroll to position [1098, 0]
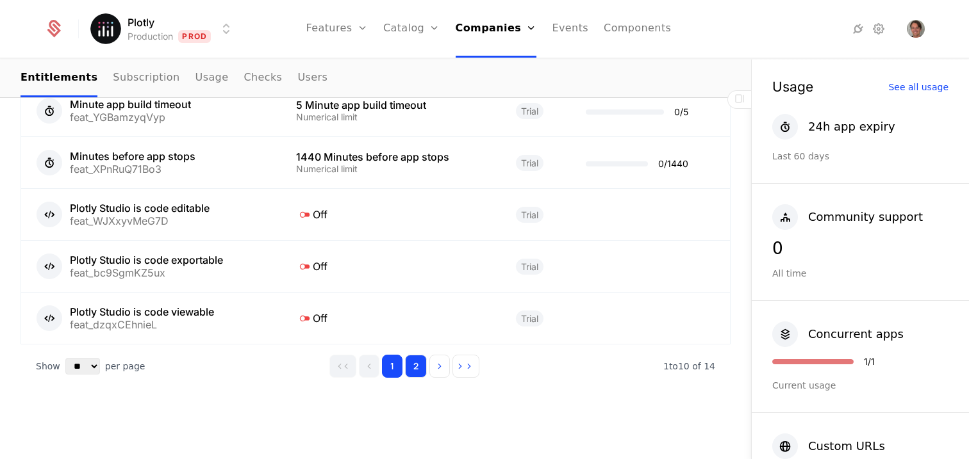
click at [415, 365] on button "2" at bounding box center [416, 366] width 22 height 23
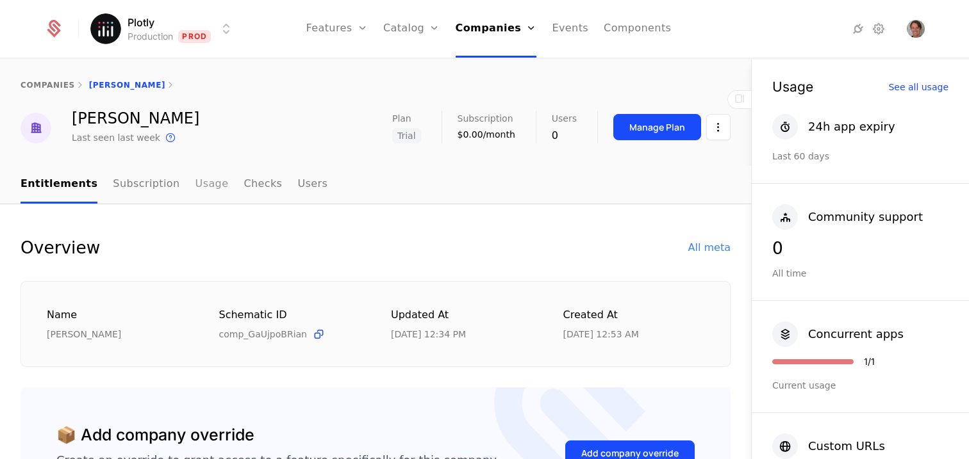
click at [206, 188] on link "Usage" at bounding box center [211, 185] width 33 height 38
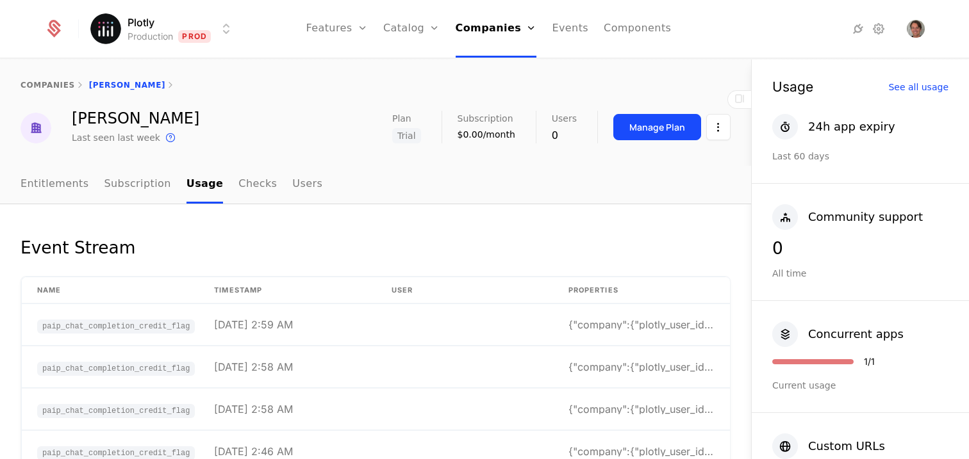
click at [85, 183] on ul "Entitlements Subscription Usage Checks Users" at bounding box center [172, 185] width 302 height 38
click at [81, 192] on link "Entitlements" at bounding box center [55, 185] width 69 height 38
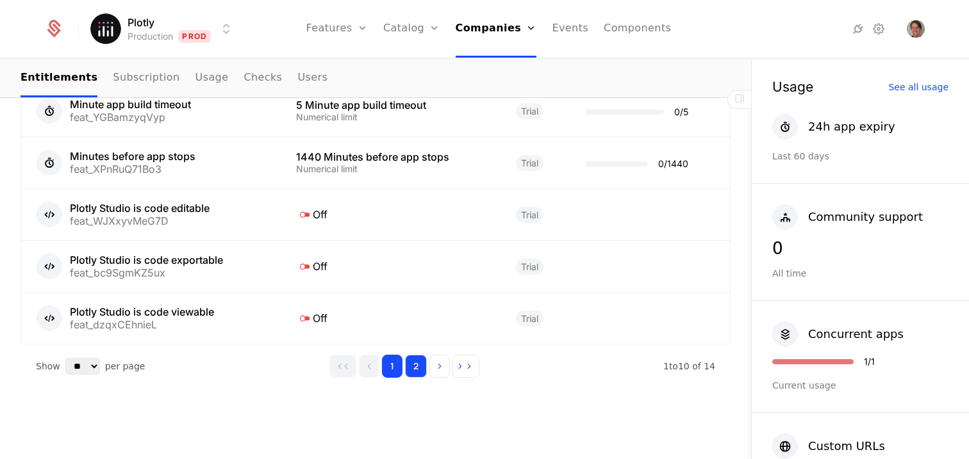
click at [413, 358] on button "2" at bounding box center [416, 366] width 22 height 23
